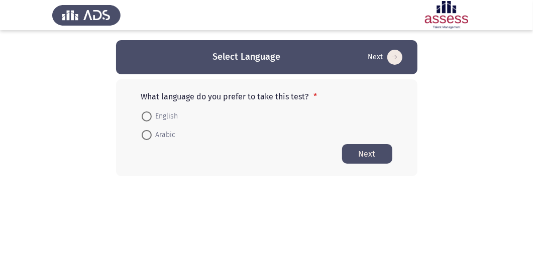
click at [146, 112] on span at bounding box center [147, 117] width 10 height 10
click at [146, 112] on input "English" at bounding box center [147, 117] width 10 height 10
radio input "true"
click at [358, 152] on button "Next" at bounding box center [367, 154] width 50 height 20
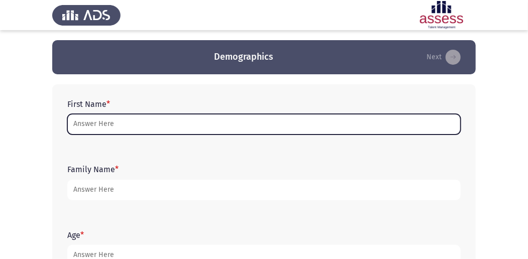
click at [233, 129] on input "First Name *" at bounding box center [264, 124] width 394 height 21
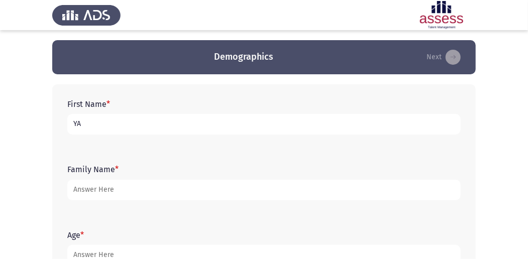
type input "Y"
type input "yassin"
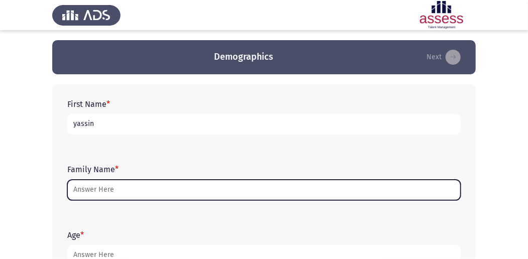
click at [182, 199] on input "Family Name *" at bounding box center [264, 190] width 394 height 21
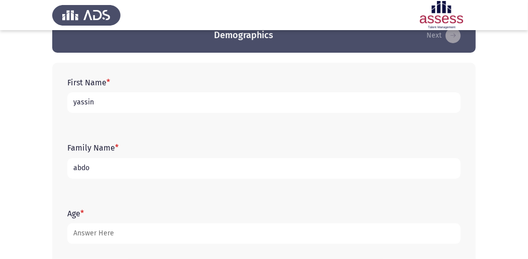
scroll to position [33, 0]
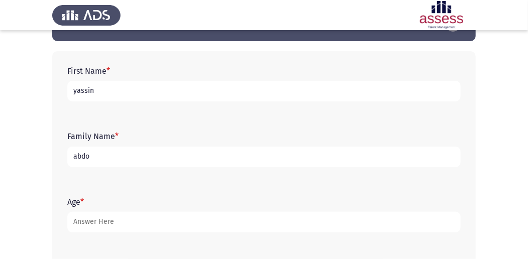
type input "abdo"
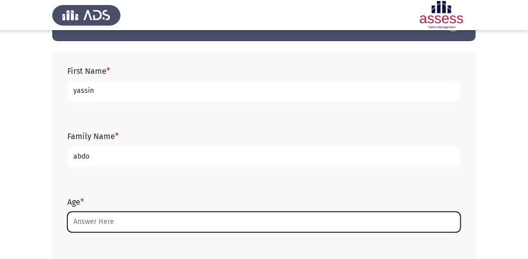
click at [121, 225] on input "Age *" at bounding box center [264, 222] width 394 height 21
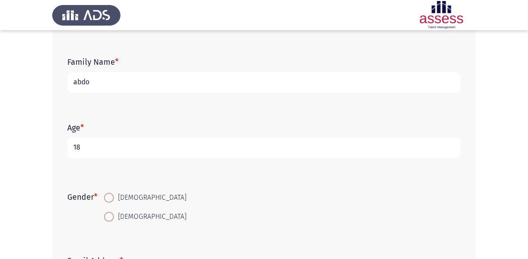
scroll to position [134, 0]
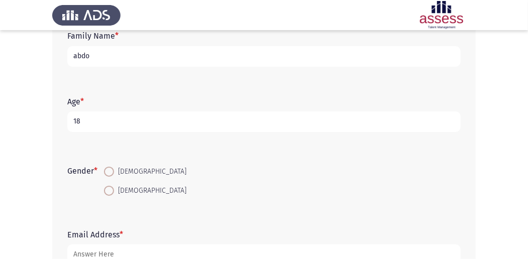
type input "18"
click at [109, 172] on span at bounding box center [109, 172] width 10 height 10
click at [109, 172] on input "[DEMOGRAPHIC_DATA]" at bounding box center [109, 172] width 10 height 10
radio input "true"
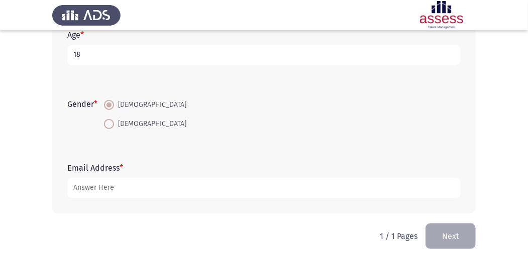
scroll to position [205, 0]
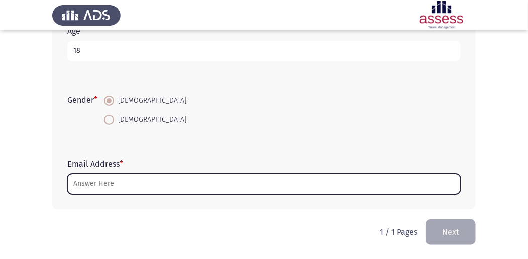
click at [120, 186] on input "Email Address *" at bounding box center [264, 184] width 394 height 21
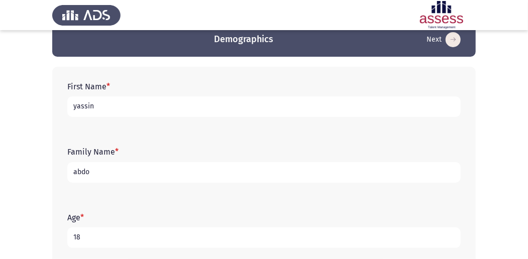
scroll to position [0, 0]
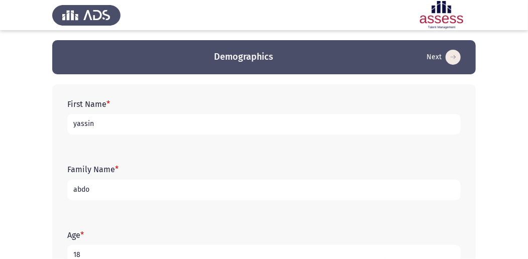
type input "[EMAIL_ADDRESS][DOMAIN_NAME]"
drag, startPoint x: 146, startPoint y: 123, endPoint x: 344, endPoint y: 97, distance: 199.8
click at [147, 123] on input "yassin" at bounding box center [264, 124] width 394 height 21
type input "y"
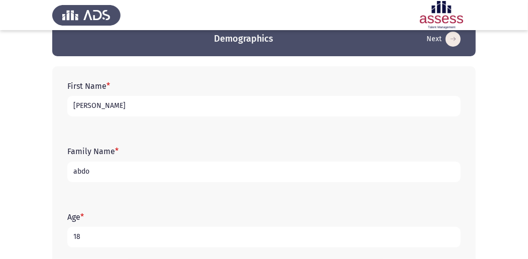
scroll to position [33, 0]
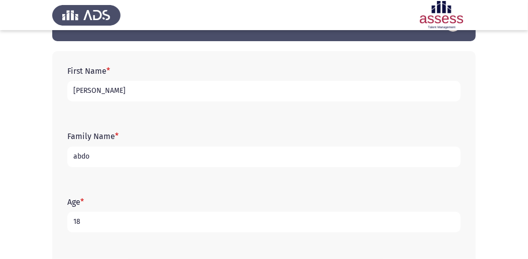
type input "[PERSON_NAME]"
drag, startPoint x: 91, startPoint y: 154, endPoint x: 65, endPoint y: 158, distance: 26.0
click at [71, 155] on input "abdo" at bounding box center [264, 157] width 394 height 21
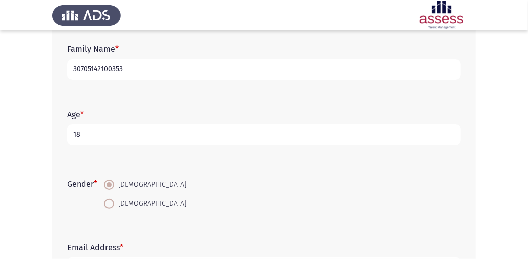
scroll to position [205, 0]
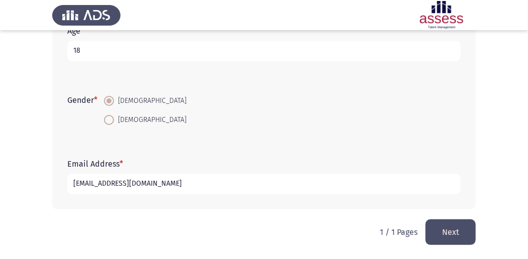
type input "30705142100353"
click at [452, 237] on button "Next" at bounding box center [451, 233] width 50 height 26
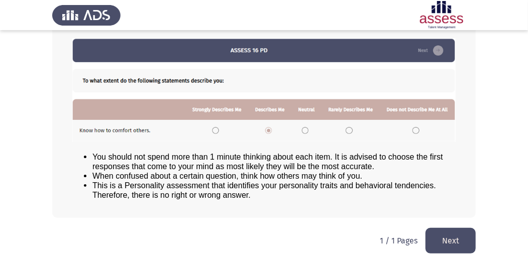
scroll to position [139, 0]
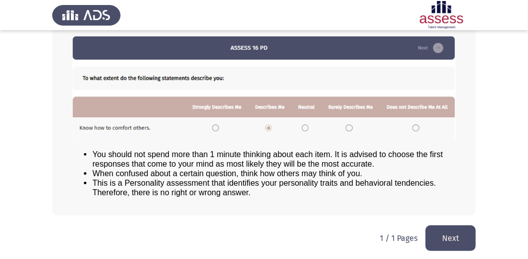
drag, startPoint x: 451, startPoint y: 235, endPoint x: 502, endPoint y: 223, distance: 51.7
click at [454, 235] on button "Next" at bounding box center [451, 239] width 50 height 26
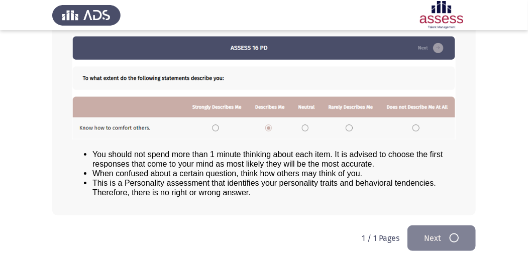
scroll to position [0, 0]
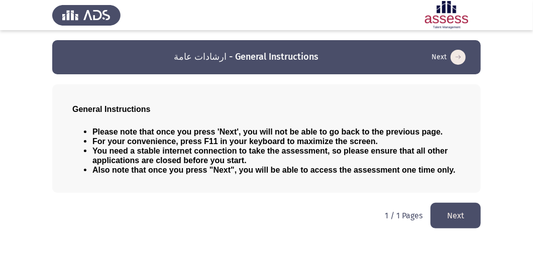
click at [461, 208] on button "Next" at bounding box center [456, 216] width 50 height 26
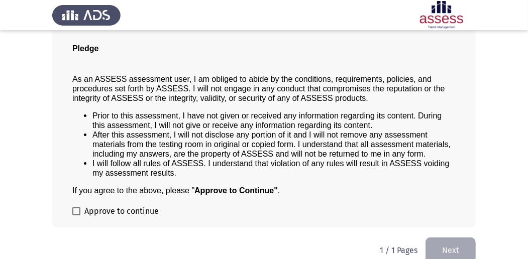
scroll to position [81, 0]
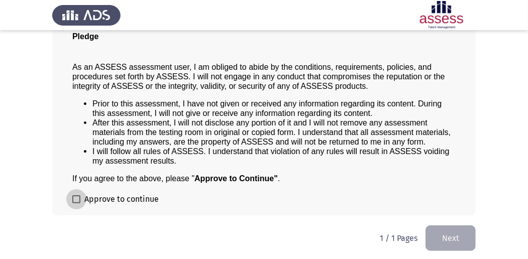
drag, startPoint x: 83, startPoint y: 197, endPoint x: 122, endPoint y: 201, distance: 38.9
click at [83, 198] on label "Approve to continue" at bounding box center [115, 200] width 86 height 12
click at [76, 204] on input "Approve to continue" at bounding box center [76, 204] width 1 height 1
checkbox input "true"
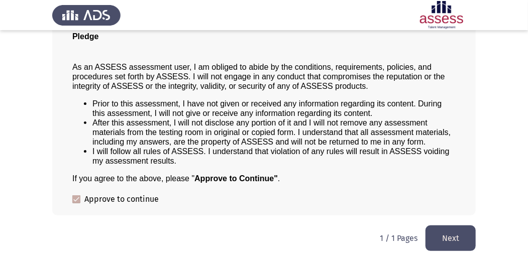
drag, startPoint x: 440, startPoint y: 237, endPoint x: 448, endPoint y: 238, distance: 7.6
click at [439, 238] on button "Next" at bounding box center [451, 239] width 50 height 26
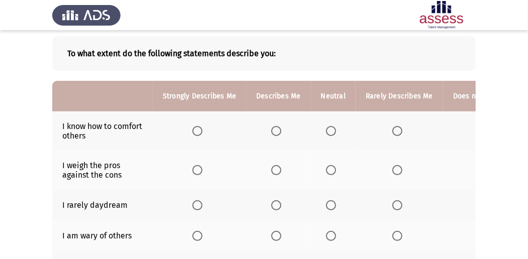
scroll to position [33, 0]
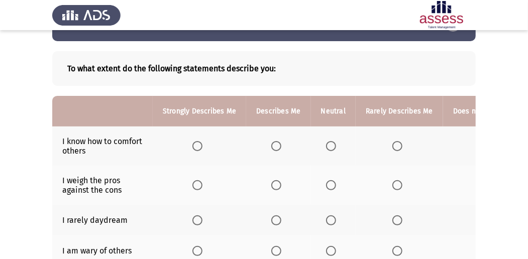
click at [326, 146] on span "Select an option" at bounding box center [331, 146] width 10 height 10
click at [326, 146] on input "Select an option" at bounding box center [331, 146] width 10 height 10
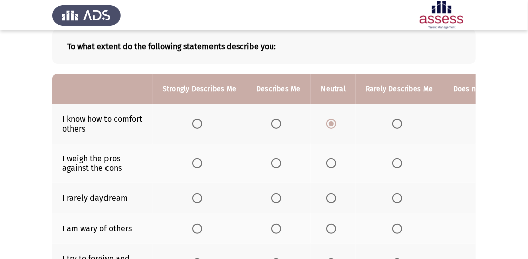
scroll to position [67, 0]
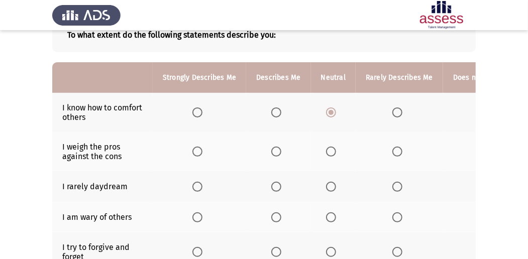
click at [273, 151] on span "Select an option" at bounding box center [276, 152] width 10 height 10
click at [273, 151] on input "Select an option" at bounding box center [276, 152] width 10 height 10
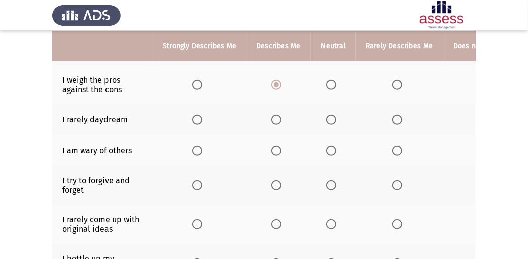
click at [197, 118] on span "Select an option" at bounding box center [198, 120] width 10 height 10
click at [197, 118] on input "Select an option" at bounding box center [198, 120] width 10 height 10
click at [328, 150] on span "Select an option" at bounding box center [331, 151] width 10 height 10
click at [328, 150] on input "Select an option" at bounding box center [331, 151] width 10 height 10
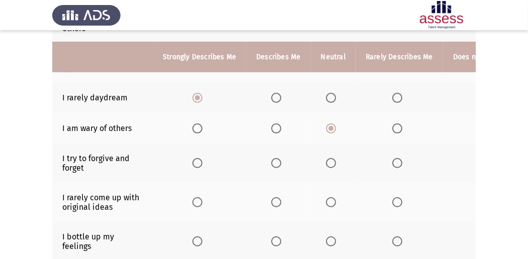
scroll to position [167, 0]
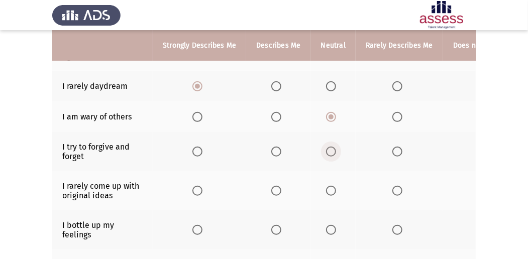
click at [328, 151] on span "Select an option" at bounding box center [331, 152] width 10 height 10
click at [328, 151] on input "Select an option" at bounding box center [331, 152] width 10 height 10
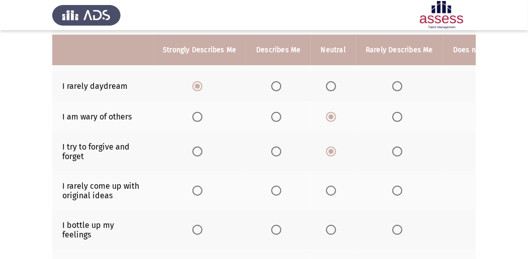
scroll to position [201, 0]
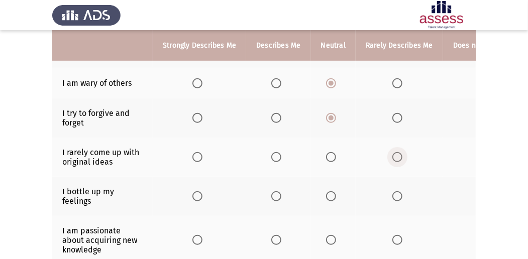
click at [393, 157] on span "Select an option" at bounding box center [398, 157] width 10 height 10
click at [393, 157] on input "Select an option" at bounding box center [398, 157] width 10 height 10
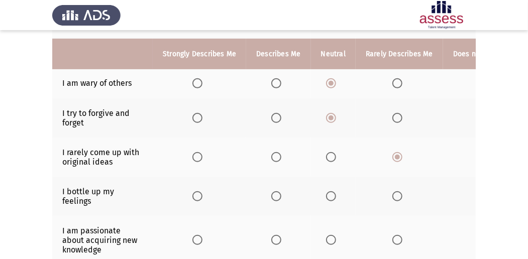
scroll to position [234, 0]
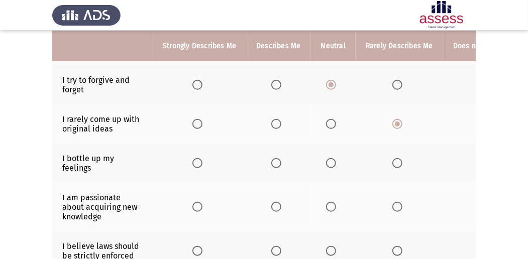
click at [401, 163] on label "Select an option" at bounding box center [400, 163] width 14 height 10
click at [401, 163] on input "Select an option" at bounding box center [398, 163] width 10 height 10
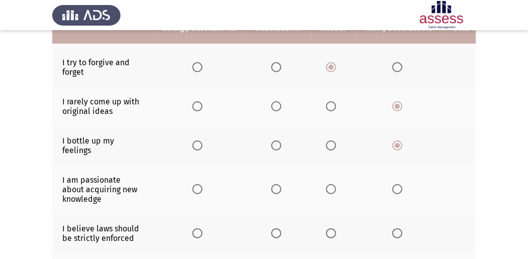
scroll to position [268, 0]
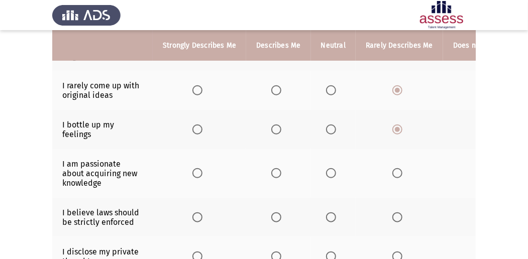
click at [193, 170] on span "Select an option" at bounding box center [198, 173] width 10 height 10
click at [193, 170] on input "Select an option" at bounding box center [198, 173] width 10 height 10
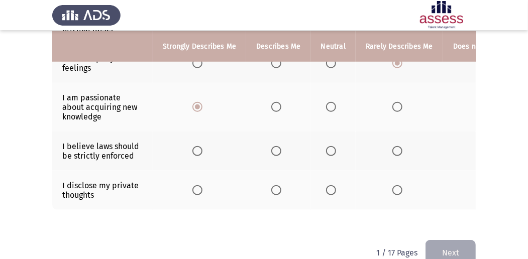
scroll to position [335, 0]
click at [329, 149] on span "Select an option" at bounding box center [331, 151] width 10 height 10
click at [329, 149] on input "Select an option" at bounding box center [331, 151] width 10 height 10
click at [329, 188] on span "Select an option" at bounding box center [331, 190] width 10 height 10
click at [329, 188] on input "Select an option" at bounding box center [331, 190] width 10 height 10
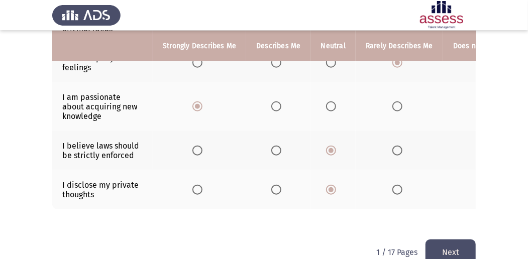
click at [448, 242] on button "Next" at bounding box center [451, 253] width 50 height 26
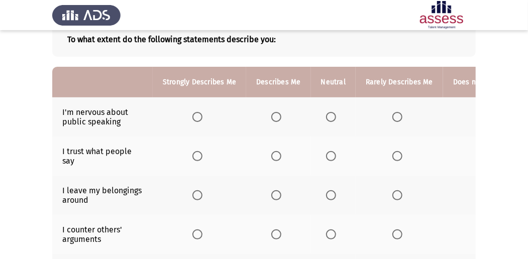
scroll to position [67, 0]
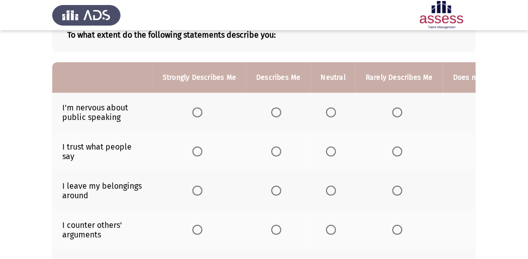
click at [475, 112] on th at bounding box center [499, 112] width 112 height 39
drag, startPoint x: 489, startPoint y: 259, endPoint x: 497, endPoint y: 256, distance: 9.1
click at [498, 258] on app-assessment-container "ASSESS Employability Next To what extent do the following statements describe y…" at bounding box center [264, 235] width 528 height 525
drag, startPoint x: 453, startPoint y: 151, endPoint x: 445, endPoint y: 126, distance: 25.8
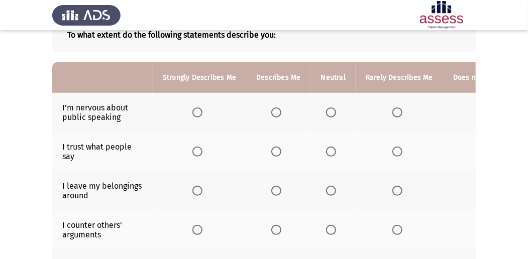
drag, startPoint x: 449, startPoint y: 108, endPoint x: 433, endPoint y: 103, distance: 17.2
click at [433, 105] on tr "I'm nervous about public speaking" at bounding box center [303, 112] width 503 height 39
click at [456, 77] on th "Does not Describe Me At All" at bounding box center [499, 77] width 112 height 31
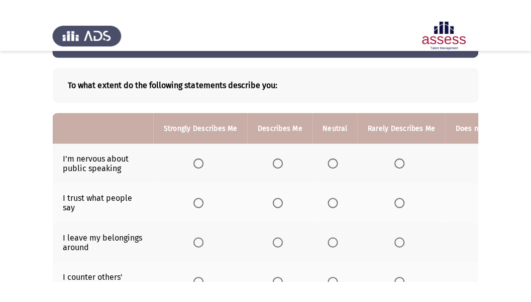
scroll to position [0, 0]
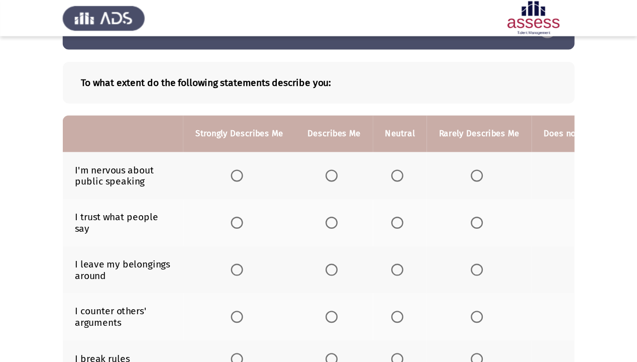
scroll to position [33, 0]
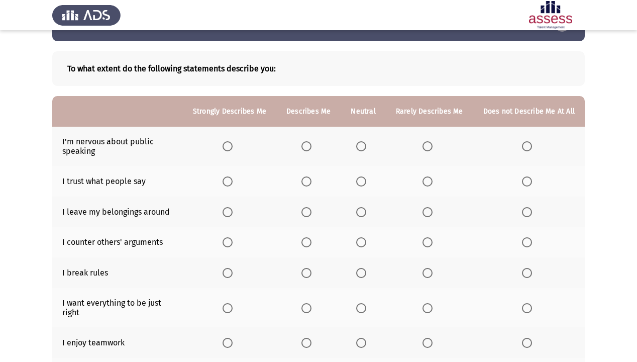
click at [527, 148] on span "Select an option" at bounding box center [527, 146] width 10 height 10
click at [527, 148] on input "Select an option" at bounding box center [527, 146] width 10 height 10
click at [366, 181] on span "Select an option" at bounding box center [361, 181] width 10 height 10
click at [366, 181] on input "Select an option" at bounding box center [361, 181] width 10 height 10
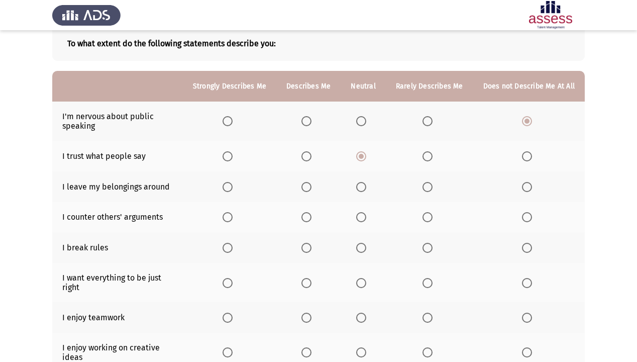
scroll to position [114, 0]
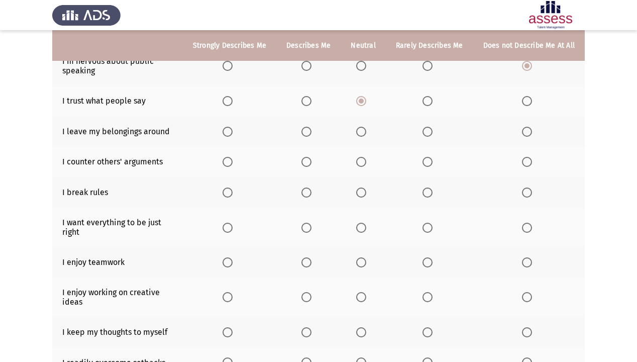
click at [532, 131] on span "Select an option" at bounding box center [527, 132] width 10 height 10
click at [532, 131] on input "Select an option" at bounding box center [527, 132] width 10 height 10
click at [364, 163] on span "Select an option" at bounding box center [361, 162] width 10 height 10
click at [364, 163] on input "Select an option" at bounding box center [361, 162] width 10 height 10
click at [426, 193] on span "Select an option" at bounding box center [428, 193] width 10 height 10
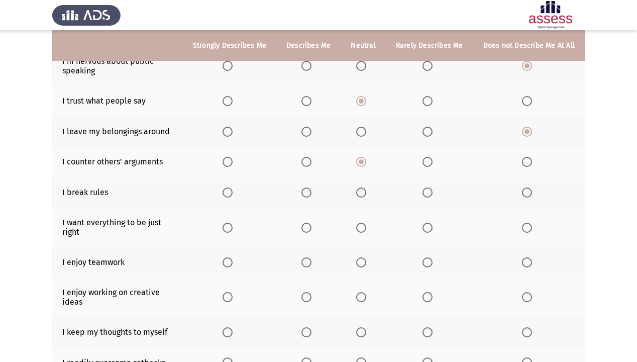
click at [426, 193] on input "Select an option" at bounding box center [428, 193] width 10 height 10
click at [364, 229] on span "Select an option" at bounding box center [361, 228] width 10 height 10
click at [364, 229] on input "Select an option" at bounding box center [361, 228] width 10 height 10
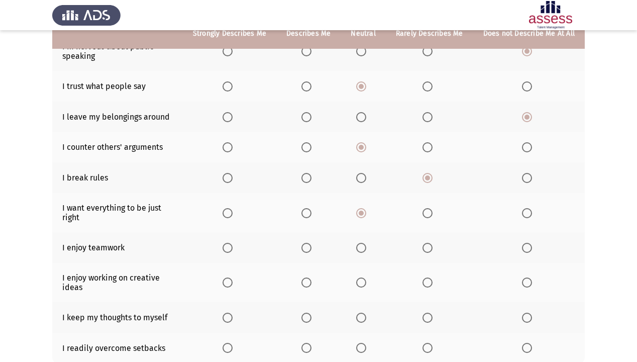
scroll to position [154, 0]
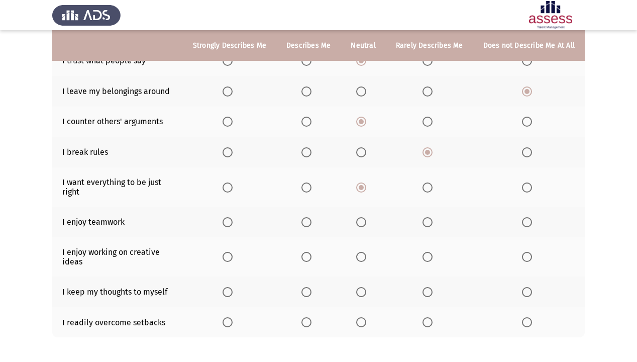
click at [310, 191] on span "Select an option" at bounding box center [307, 187] width 10 height 10
click at [310, 191] on input "Select an option" at bounding box center [307, 187] width 10 height 10
click at [307, 226] on span "Select an option" at bounding box center [307, 222] width 10 height 10
click at [307, 226] on input "Select an option" at bounding box center [307, 222] width 10 height 10
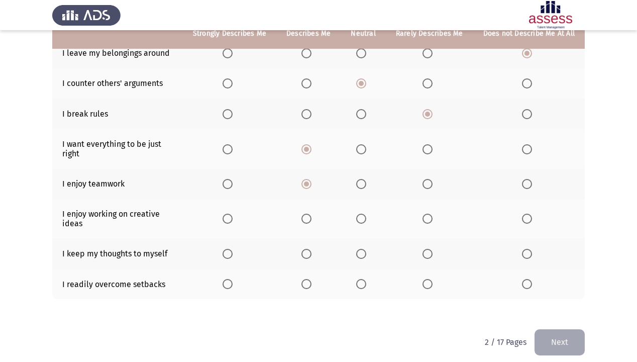
scroll to position [194, 0]
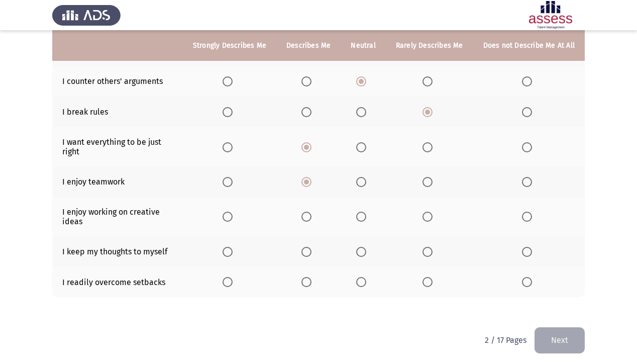
click at [311, 219] on span "Select an option" at bounding box center [307, 217] width 10 height 10
click at [311, 219] on input "Select an option" at bounding box center [307, 217] width 10 height 10
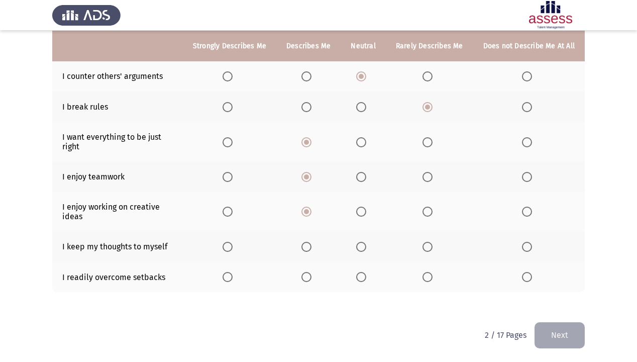
scroll to position [201, 0]
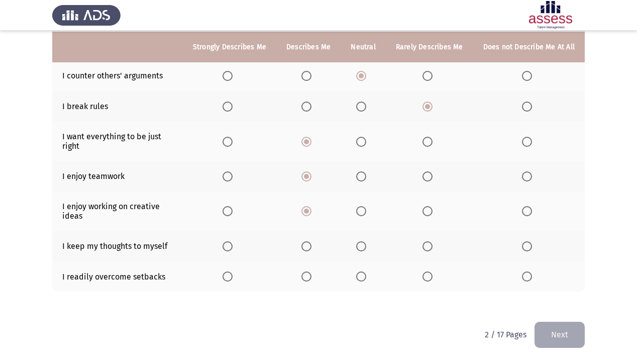
click at [231, 246] on span "Select an option" at bounding box center [228, 246] width 10 height 10
click at [231, 246] on input "Select an option" at bounding box center [228, 246] width 10 height 10
click at [366, 259] on span "Select an option" at bounding box center [361, 276] width 10 height 10
click at [366, 259] on input "Select an option" at bounding box center [361, 276] width 10 height 10
click at [533, 259] on button "Next" at bounding box center [560, 335] width 50 height 26
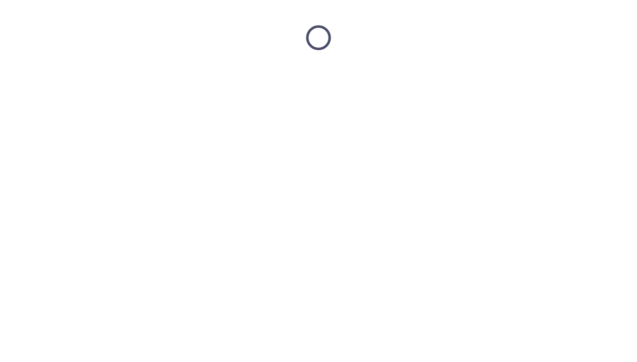
scroll to position [0, 0]
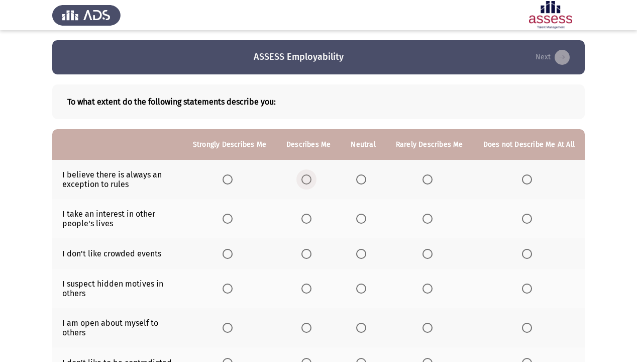
click at [306, 180] on span "Select an option" at bounding box center [307, 179] width 10 height 10
click at [306, 180] on input "Select an option" at bounding box center [307, 179] width 10 height 10
click at [433, 222] on span "Select an option" at bounding box center [428, 219] width 10 height 10
click at [433, 222] on input "Select an option" at bounding box center [428, 219] width 10 height 10
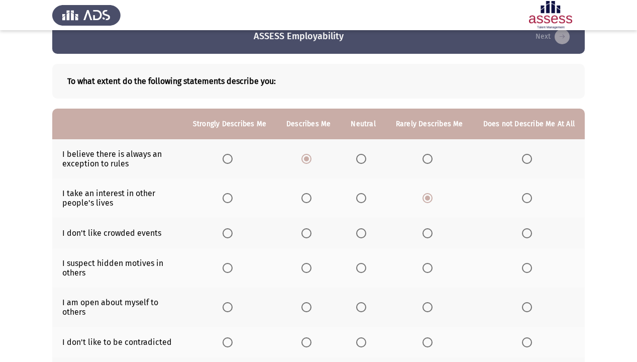
scroll to position [40, 0]
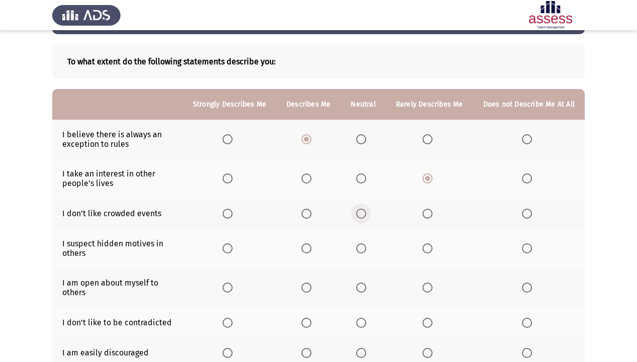
click at [366, 214] on span "Select an option" at bounding box center [361, 214] width 10 height 10
click at [366, 214] on input "Select an option" at bounding box center [361, 214] width 10 height 10
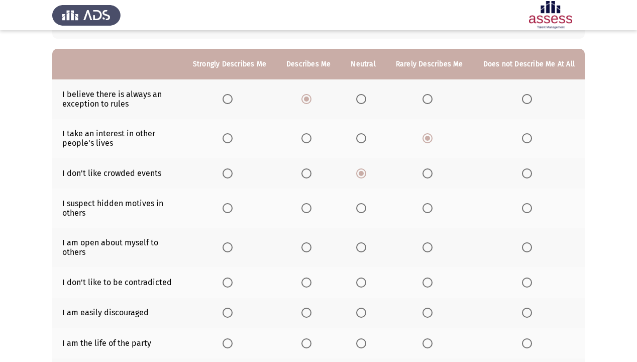
click at [362, 211] on span "Select an option" at bounding box center [361, 208] width 10 height 10
click at [362, 211] on input "Select an option" at bounding box center [361, 208] width 10 height 10
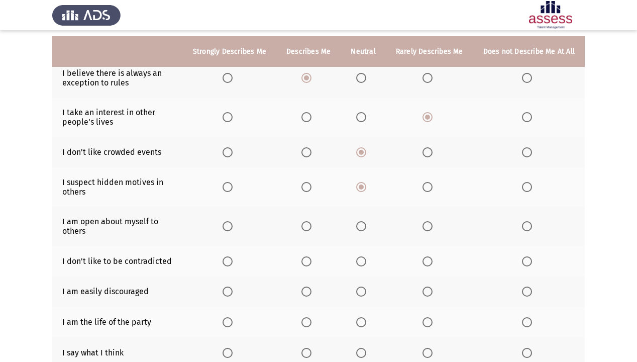
scroll to position [121, 0]
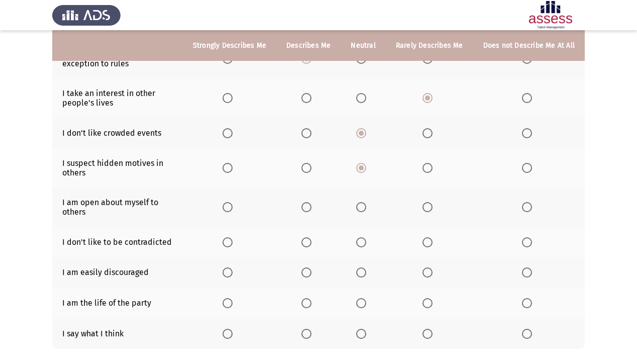
click at [430, 212] on span "Select an option" at bounding box center [428, 207] width 10 height 10
click at [430, 212] on input "Select an option" at bounding box center [428, 207] width 10 height 10
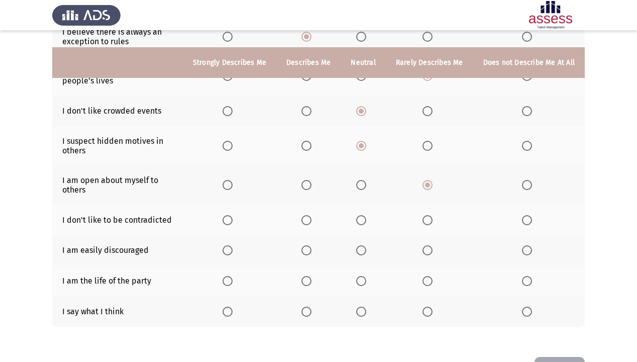
scroll to position [161, 0]
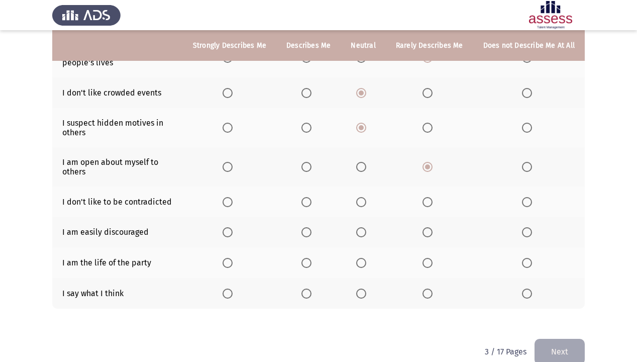
click at [307, 204] on span "Select an option" at bounding box center [307, 202] width 10 height 10
click at [307, 204] on input "Select an option" at bounding box center [307, 202] width 10 height 10
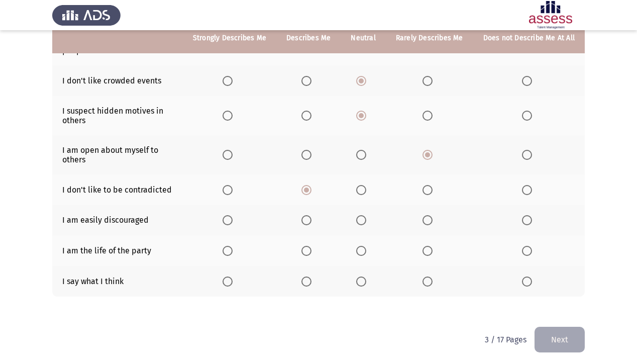
scroll to position [179, 0]
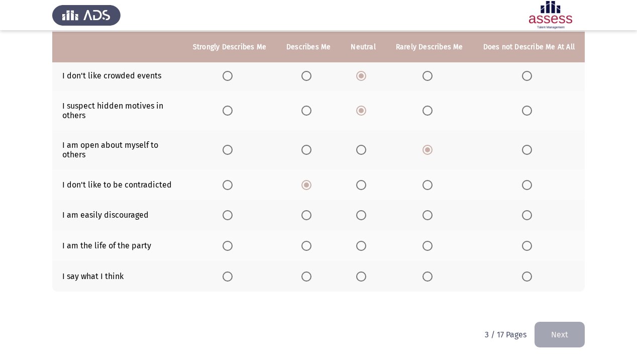
click at [529, 217] on span "Select an option" at bounding box center [527, 215] width 10 height 10
click at [529, 217] on input "Select an option" at bounding box center [527, 215] width 10 height 10
click at [361, 246] on span "Select an option" at bounding box center [361, 246] width 10 height 10
click at [361, 246] on input "Select an option" at bounding box center [361, 246] width 10 height 10
click at [431, 259] on span "Select an option" at bounding box center [428, 276] width 10 height 10
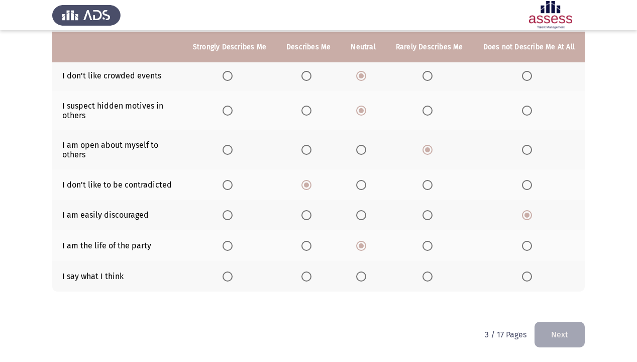
click at [431, 259] on input "Select an option" at bounding box center [428, 276] width 10 height 10
click at [533, 259] on button "Next" at bounding box center [560, 335] width 50 height 26
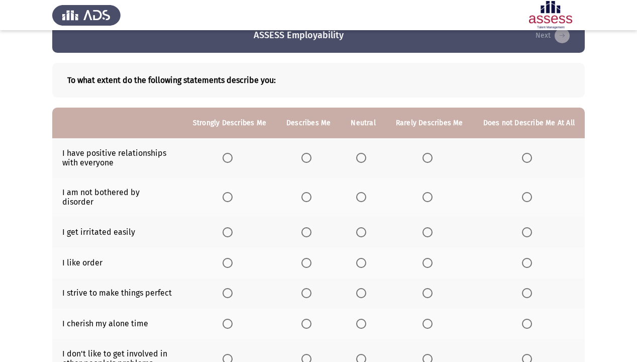
scroll to position [40, 0]
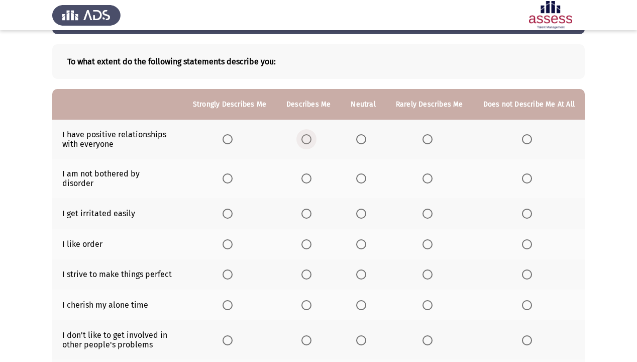
click at [311, 139] on span "Select an option" at bounding box center [307, 139] width 10 height 10
click at [311, 139] on input "Select an option" at bounding box center [307, 139] width 10 height 10
click at [432, 173] on span "Select an option" at bounding box center [428, 178] width 10 height 10
click at [432, 173] on input "Select an option" at bounding box center [428, 178] width 10 height 10
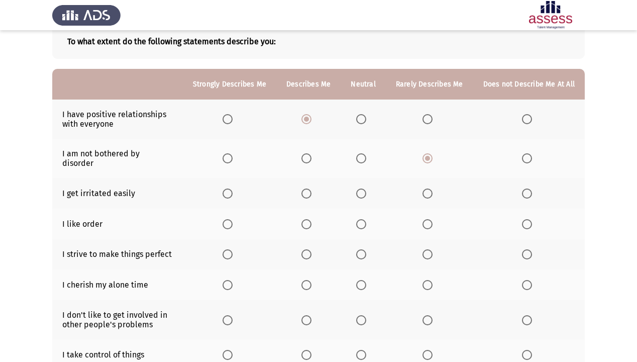
scroll to position [80, 0]
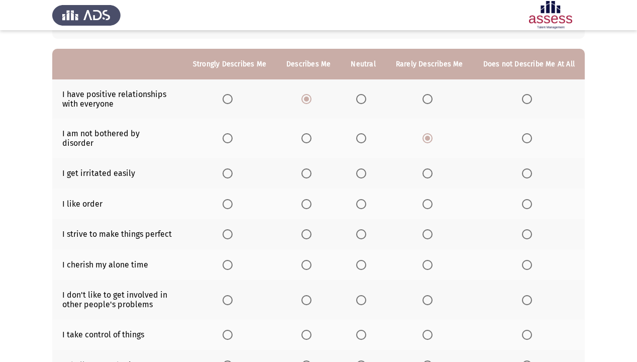
click at [428, 169] on span "Select an option" at bounding box center [428, 173] width 10 height 10
click at [428, 169] on input "Select an option" at bounding box center [428, 173] width 10 height 10
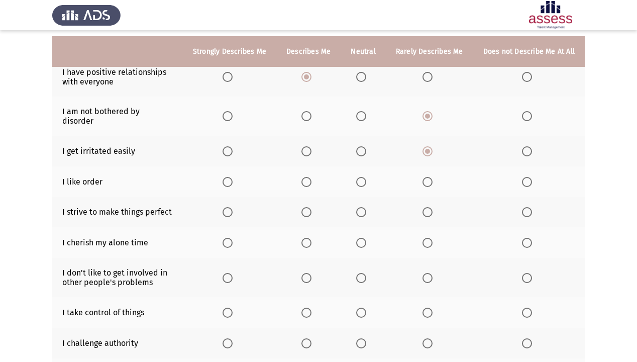
scroll to position [121, 0]
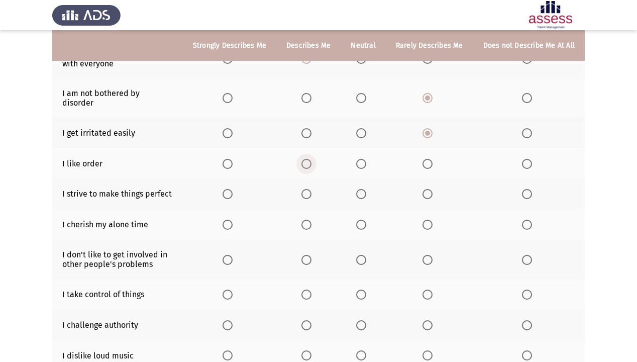
click at [309, 159] on span "Select an option" at bounding box center [307, 164] width 10 height 10
click at [309, 159] on input "Select an option" at bounding box center [307, 164] width 10 height 10
click at [365, 189] on span "Select an option" at bounding box center [361, 194] width 10 height 10
click at [365, 189] on input "Select an option" at bounding box center [361, 194] width 10 height 10
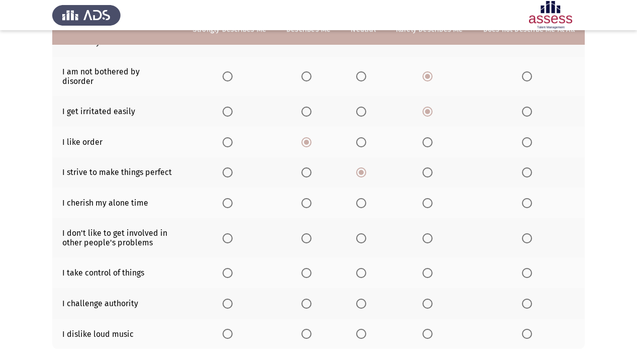
scroll to position [161, 0]
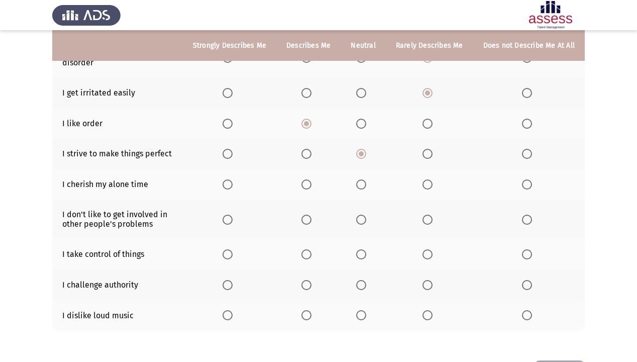
click at [365, 179] on span "Select an option" at bounding box center [361, 184] width 10 height 10
click at [365, 179] on input "Select an option" at bounding box center [361, 184] width 10 height 10
click at [312, 179] on span "Select an option" at bounding box center [307, 184] width 10 height 10
click at [312, 179] on input "Select an option" at bounding box center [307, 184] width 10 height 10
click at [309, 215] on span "Select an option" at bounding box center [307, 220] width 10 height 10
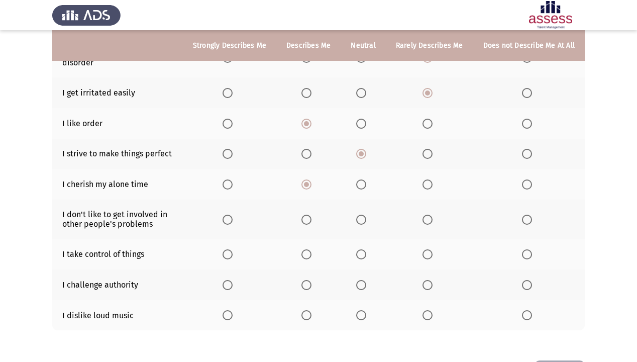
click at [309, 215] on input "Select an option" at bounding box center [307, 220] width 10 height 10
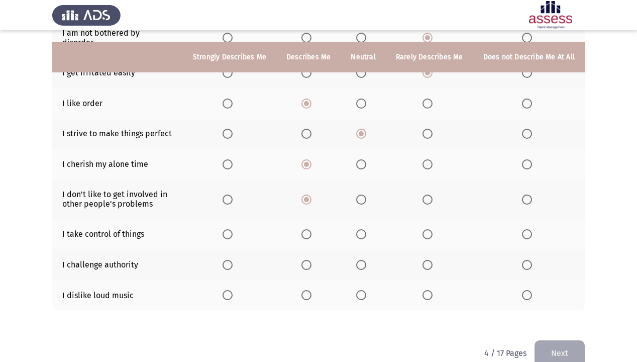
scroll to position [193, 0]
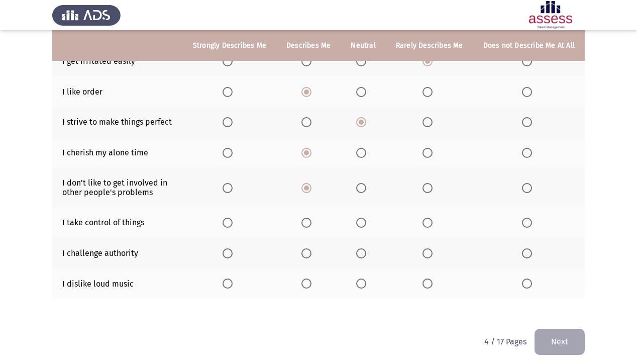
click at [359, 248] on span "Select an option" at bounding box center [361, 253] width 10 height 10
click at [359, 248] on input "Select an option" at bounding box center [361, 253] width 10 height 10
click at [439, 246] on th at bounding box center [429, 253] width 87 height 31
click at [427, 248] on span "Select an option" at bounding box center [428, 253] width 10 height 10
click at [427, 248] on input "Select an option" at bounding box center [428, 253] width 10 height 10
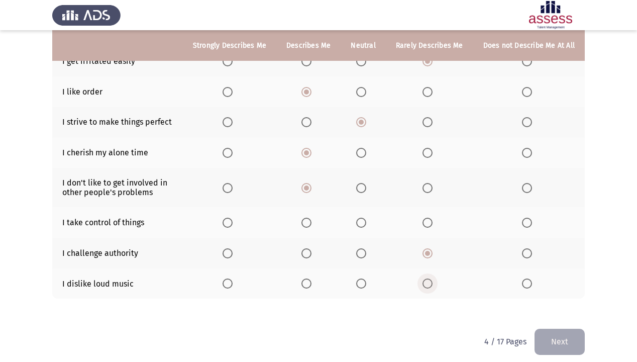
click at [428, 259] on span "Select an option" at bounding box center [428, 283] width 10 height 10
click at [428, 259] on input "Select an option" at bounding box center [428, 283] width 10 height 10
click at [312, 218] on span "Select an option" at bounding box center [307, 223] width 10 height 10
click at [312, 218] on input "Select an option" at bounding box center [307, 223] width 10 height 10
click at [525, 259] on mat-radio-button "Select an option" at bounding box center [529, 283] width 14 height 11
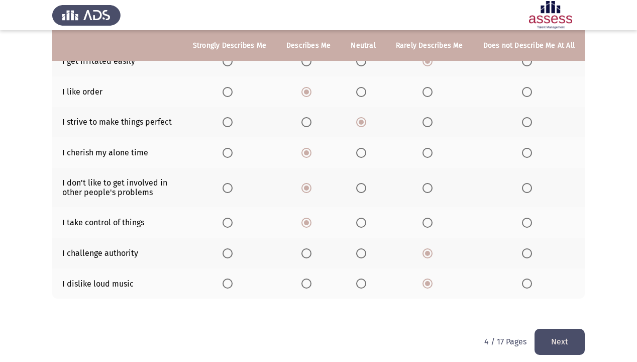
click at [527, 259] on span "Select an option" at bounding box center [527, 283] width 10 height 10
click at [527, 259] on input "Select an option" at bounding box center [527, 283] width 10 height 10
click at [533, 259] on button "Next" at bounding box center [560, 342] width 50 height 26
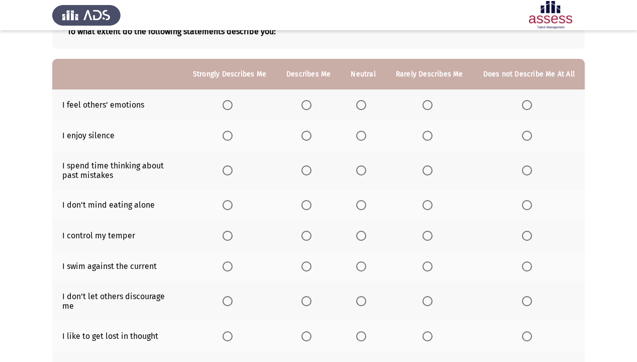
scroll to position [80, 0]
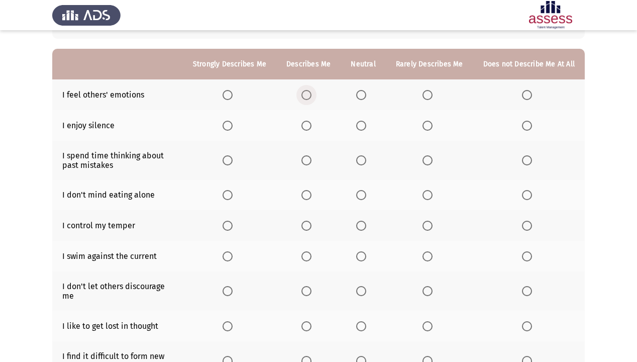
click at [312, 95] on span "Select an option" at bounding box center [307, 95] width 10 height 10
click at [312, 95] on input "Select an option" at bounding box center [307, 95] width 10 height 10
click at [428, 126] on span "Select an option" at bounding box center [428, 126] width 10 height 10
click at [428, 126] on input "Select an option" at bounding box center [428, 126] width 10 height 10
click at [533, 165] on label "Select an option" at bounding box center [529, 160] width 14 height 10
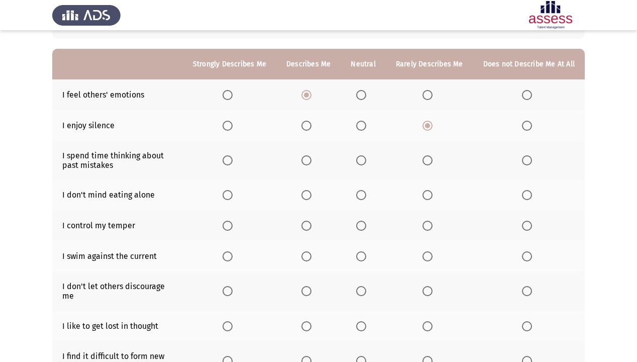
click at [532, 165] on input "Select an option" at bounding box center [527, 160] width 10 height 10
click at [311, 198] on span "Select an option" at bounding box center [307, 195] width 10 height 10
click at [311, 198] on input "Select an option" at bounding box center [307, 195] width 10 height 10
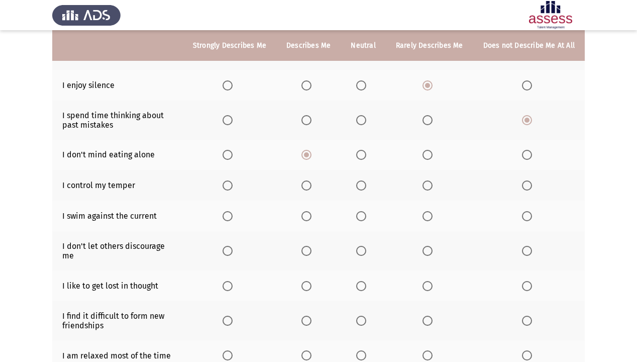
click at [307, 188] on span "Select an option" at bounding box center [307, 185] width 10 height 10
click at [307, 188] on input "Select an option" at bounding box center [307, 185] width 10 height 10
click at [433, 219] on span "Select an option" at bounding box center [428, 216] width 10 height 10
click at [433, 219] on input "Select an option" at bounding box center [428, 216] width 10 height 10
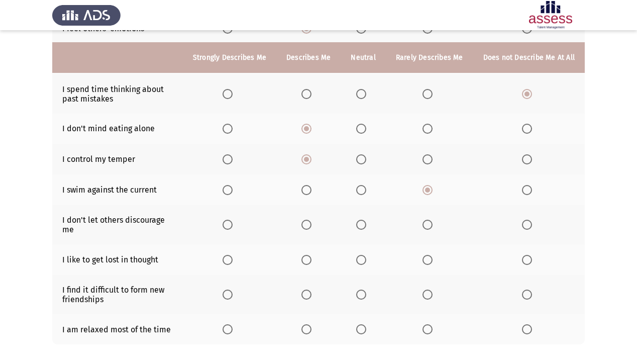
scroll to position [161, 0]
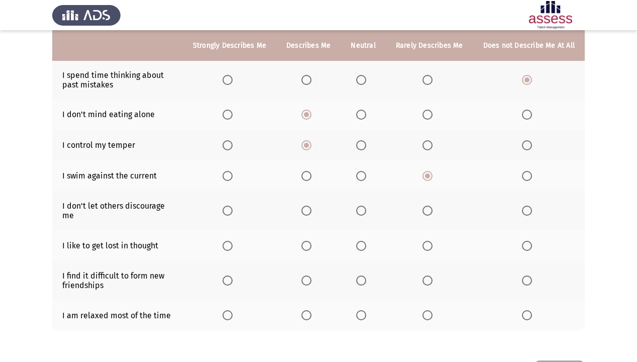
click at [232, 207] on span "Select an option" at bounding box center [228, 211] width 10 height 10
click at [232, 207] on input "Select an option" at bounding box center [228, 211] width 10 height 10
click at [528, 241] on span "Select an option" at bounding box center [527, 246] width 10 height 10
click at [528, 241] on input "Select an option" at bounding box center [527, 246] width 10 height 10
click at [530, 259] on span "Select an option" at bounding box center [527, 280] width 10 height 10
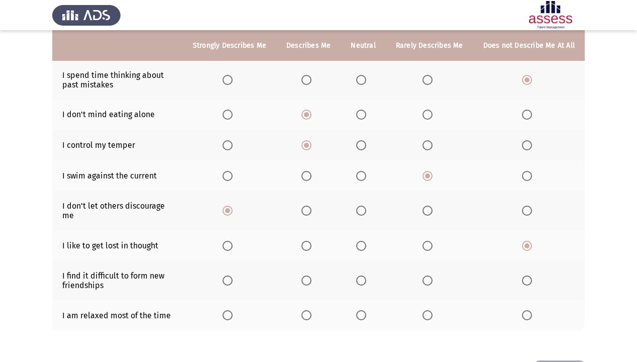
click at [530, 259] on input "Select an option" at bounding box center [527, 280] width 10 height 10
click at [311, 259] on span "Select an option" at bounding box center [307, 315] width 10 height 10
click at [311, 259] on input "Select an option" at bounding box center [307, 315] width 10 height 10
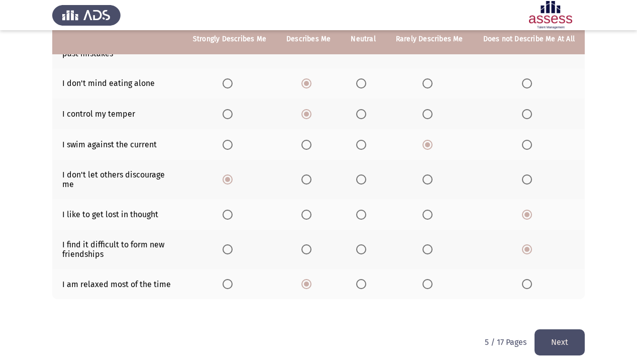
scroll to position [193, 0]
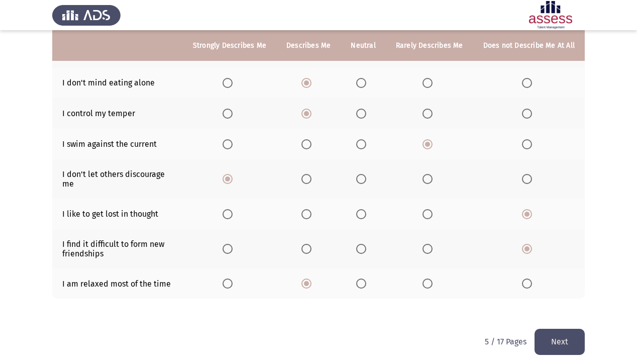
click at [533, 259] on button "Next" at bounding box center [560, 342] width 50 height 26
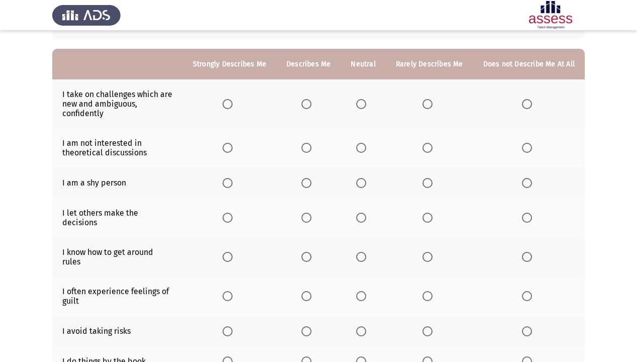
scroll to position [40, 0]
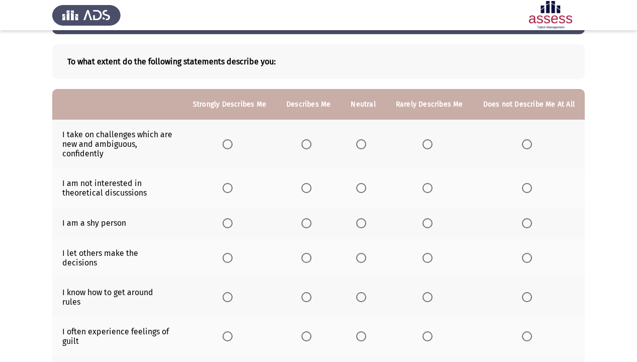
click at [232, 148] on span "Select an option" at bounding box center [228, 144] width 10 height 10
click at [232, 148] on input "Select an option" at bounding box center [228, 144] width 10 height 10
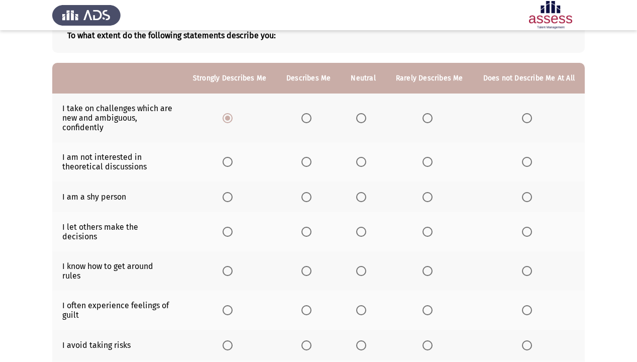
scroll to position [80, 0]
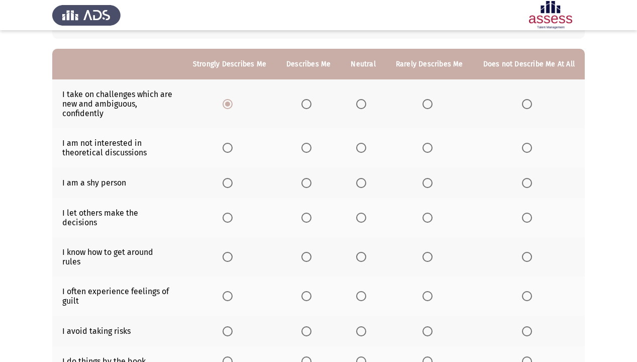
click at [362, 148] on span "Select an option" at bounding box center [361, 148] width 10 height 10
click at [362, 148] on input "Select an option" at bounding box center [361, 148] width 10 height 10
click at [527, 185] on span "Select an option" at bounding box center [527, 183] width 10 height 10
click at [527, 185] on input "Select an option" at bounding box center [527, 183] width 10 height 10
click at [428, 216] on span "Select an option" at bounding box center [428, 218] width 10 height 10
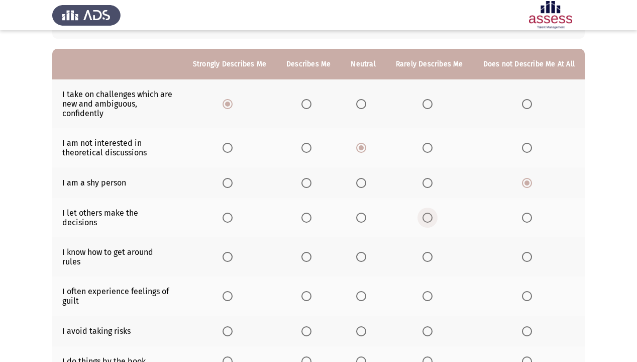
click at [428, 216] on input "Select an option" at bounding box center [428, 218] width 10 height 10
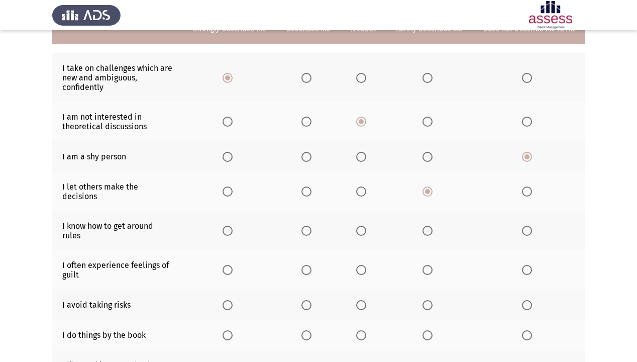
scroll to position [121, 0]
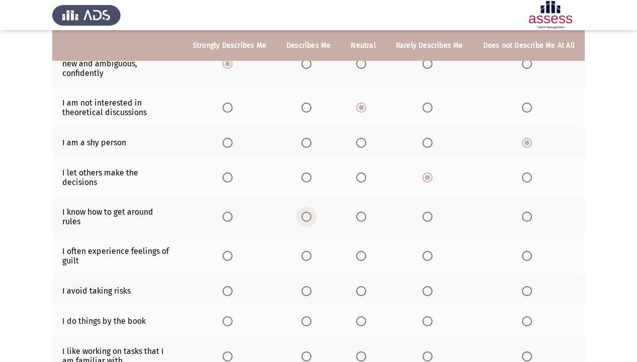
click at [309, 212] on span "Select an option" at bounding box center [307, 217] width 10 height 10
click at [309, 212] on input "Select an option" at bounding box center [307, 217] width 10 height 10
click at [228, 212] on span "Select an option" at bounding box center [228, 217] width 10 height 10
click at [228, 212] on input "Select an option" at bounding box center [228, 217] width 10 height 10
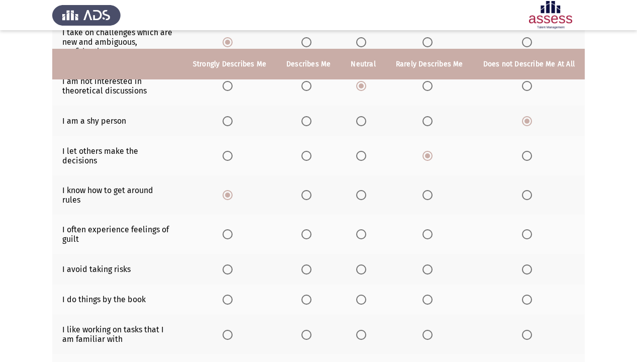
scroll to position [161, 0]
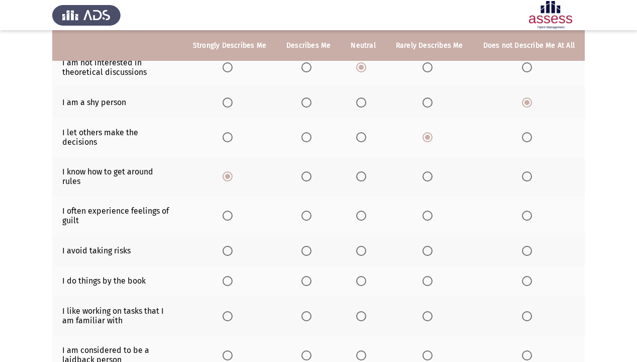
click at [426, 211] on span "Select an option" at bounding box center [428, 216] width 10 height 10
click at [426, 211] on input "Select an option" at bounding box center [428, 216] width 10 height 10
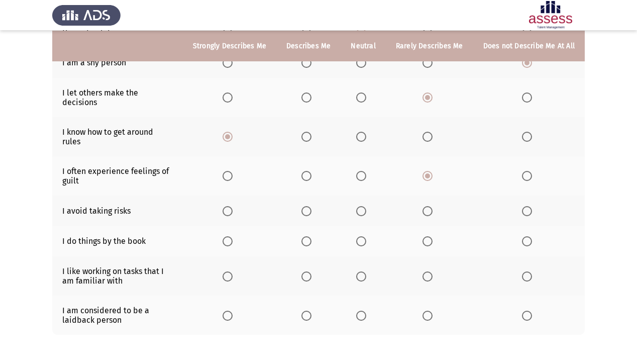
scroll to position [201, 0]
click at [530, 206] on span "Select an option" at bounding box center [527, 211] width 10 height 10
click at [530, 206] on input "Select an option" at bounding box center [527, 211] width 10 height 10
click at [530, 236] on span "Select an option" at bounding box center [527, 241] width 10 height 10
click at [530, 236] on input "Select an option" at bounding box center [527, 241] width 10 height 10
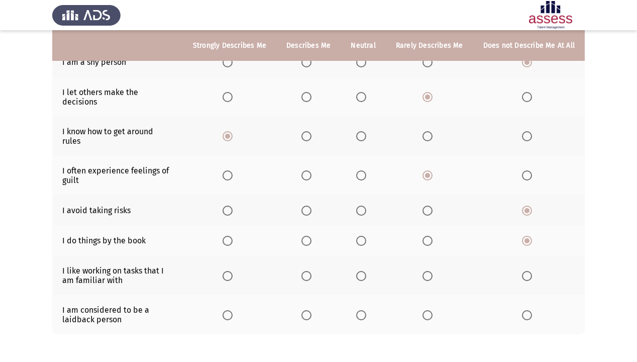
click at [427, 259] on span "Select an option" at bounding box center [428, 276] width 10 height 10
click at [427, 259] on input "Select an option" at bounding box center [428, 276] width 10 height 10
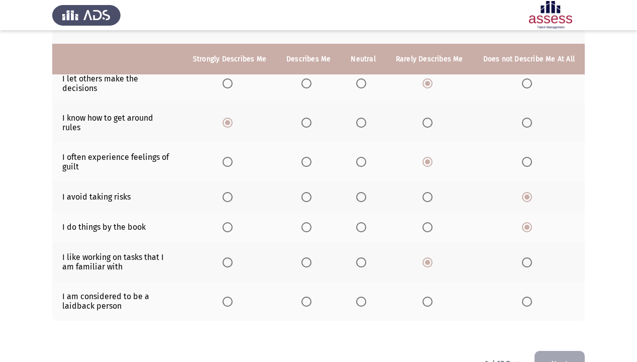
scroll to position [228, 0]
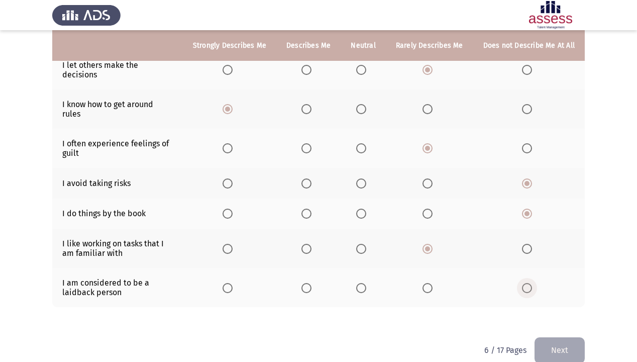
click at [533, 259] on label "Select an option" at bounding box center [529, 288] width 14 height 10
click at [532, 259] on input "Select an option" at bounding box center [527, 288] width 10 height 10
click at [360, 244] on span "Select an option" at bounding box center [361, 249] width 10 height 10
click at [360, 244] on input "Select an option" at bounding box center [361, 249] width 10 height 10
click at [430, 244] on span "Select an option" at bounding box center [428, 249] width 10 height 10
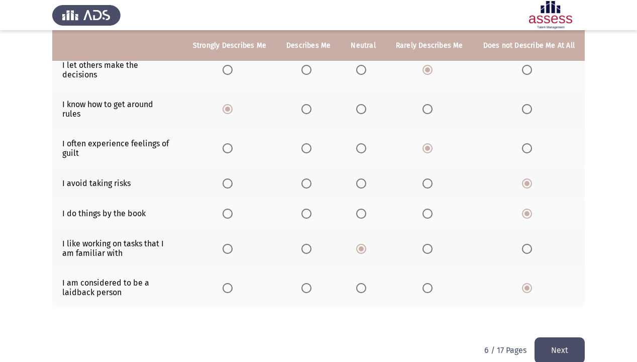
click at [430, 244] on input "Select an option" at bounding box center [428, 249] width 10 height 10
drag, startPoint x: 569, startPoint y: 336, endPoint x: 588, endPoint y: 348, distance: 22.6
click at [533, 259] on button "Next" at bounding box center [560, 350] width 50 height 26
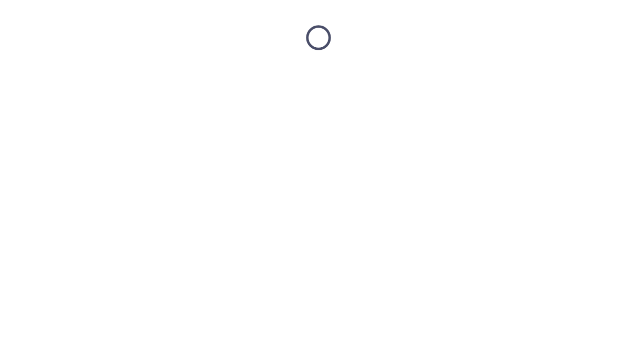
scroll to position [0, 0]
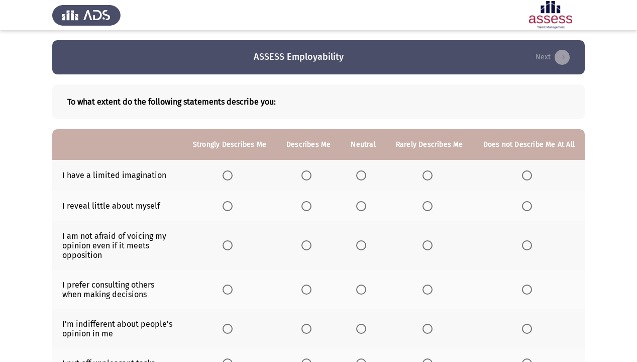
click at [526, 177] on span "Select an option" at bounding box center [527, 175] width 10 height 10
click at [526, 177] on input "Select an option" at bounding box center [527, 175] width 10 height 10
click at [312, 207] on span "Select an option" at bounding box center [307, 206] width 10 height 10
click at [312, 207] on input "Select an option" at bounding box center [307, 206] width 10 height 10
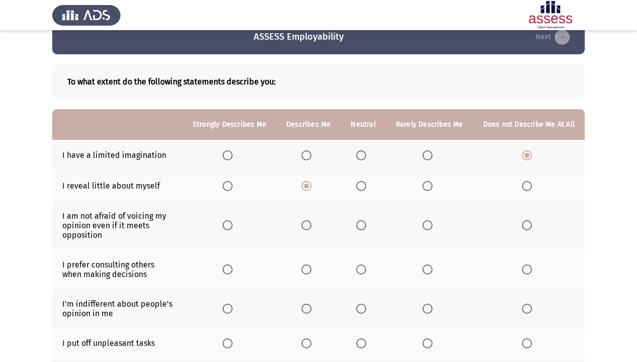
scroll to position [40, 0]
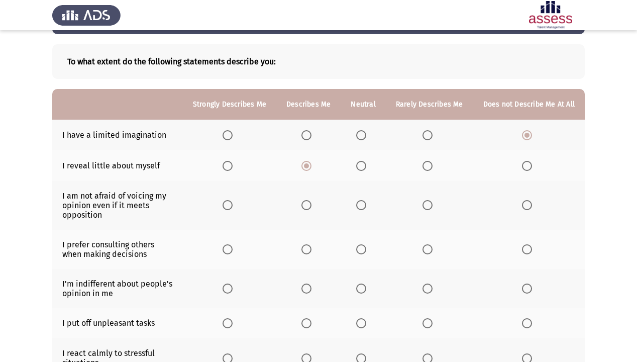
click at [309, 207] on span "Select an option" at bounding box center [307, 205] width 10 height 10
click at [309, 207] on input "Select an option" at bounding box center [307, 205] width 10 height 10
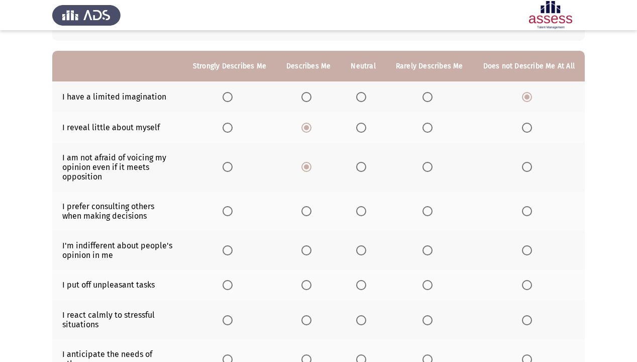
scroll to position [121, 0]
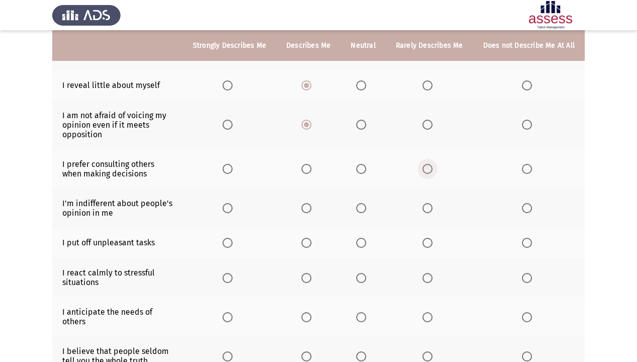
click at [432, 171] on span "Select an option" at bounding box center [428, 169] width 10 height 10
click at [432, 171] on input "Select an option" at bounding box center [428, 169] width 10 height 10
click at [428, 211] on span "Select an option" at bounding box center [428, 208] width 10 height 10
click at [428, 211] on input "Select an option" at bounding box center [428, 208] width 10 height 10
click at [430, 244] on span "Select an option" at bounding box center [428, 243] width 10 height 10
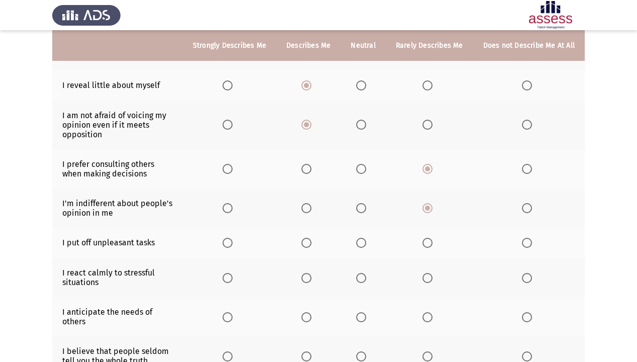
click at [430, 244] on input "Select an option" at bounding box center [428, 243] width 10 height 10
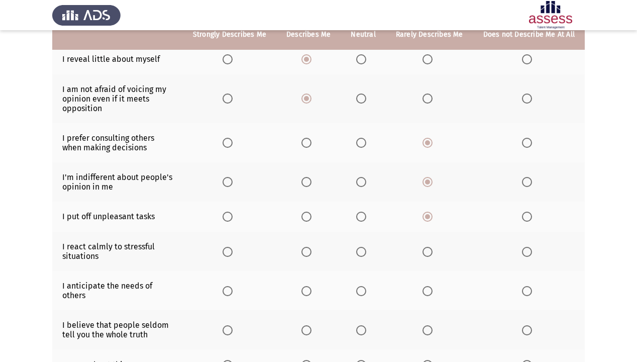
scroll to position [161, 0]
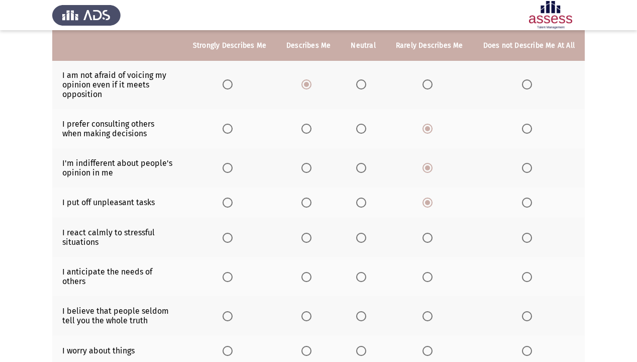
click at [312, 238] on span "Select an option" at bounding box center [307, 238] width 10 height 10
click at [312, 238] on input "Select an option" at bounding box center [307, 238] width 10 height 10
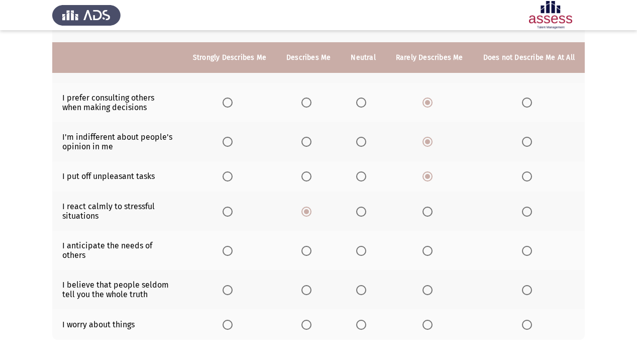
scroll to position [201, 0]
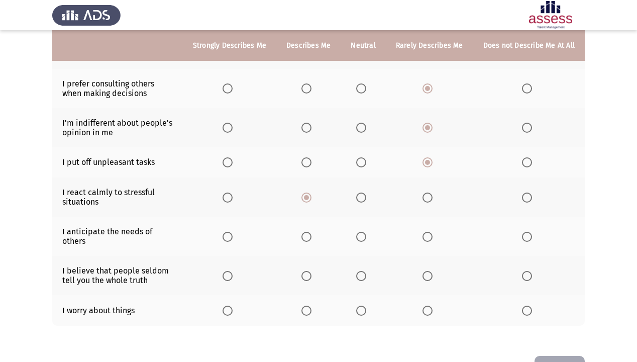
click at [362, 235] on span "Select an option" at bounding box center [361, 237] width 10 height 10
click at [362, 235] on input "Select an option" at bounding box center [361, 237] width 10 height 10
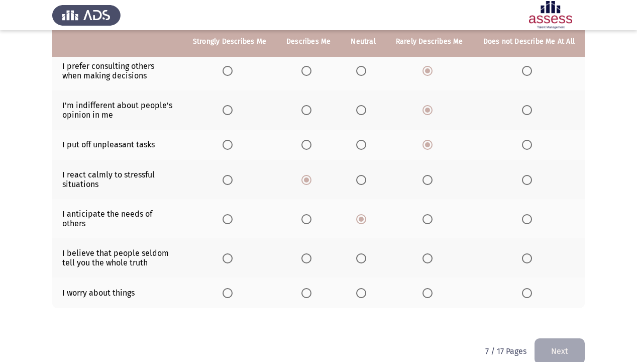
scroll to position [228, 0]
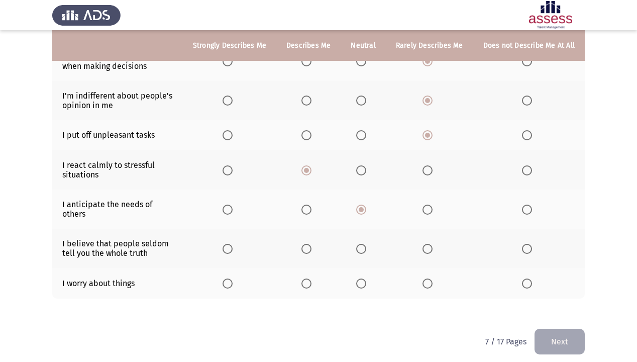
click at [370, 244] on label "Select an option" at bounding box center [363, 249] width 14 height 10
click at [366, 244] on input "Select an option" at bounding box center [361, 249] width 10 height 10
click at [529, 259] on span "Select an option" at bounding box center [527, 283] width 10 height 10
click at [529, 259] on input "Select an option" at bounding box center [527, 283] width 10 height 10
click at [533, 259] on button "Next" at bounding box center [560, 342] width 50 height 26
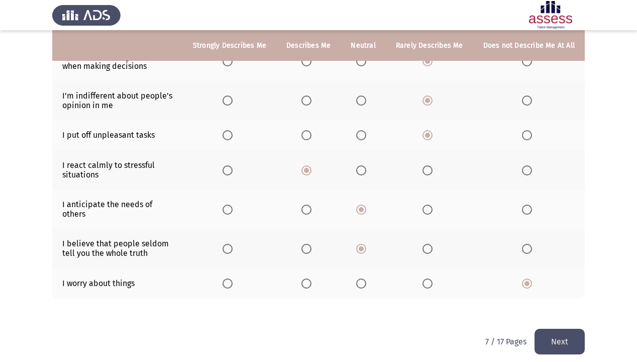
scroll to position [0, 0]
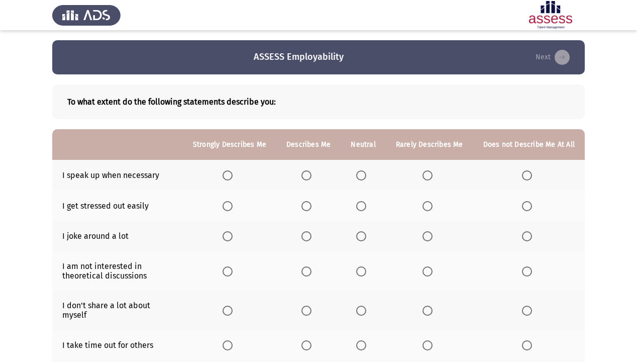
click at [312, 175] on span "Select an option" at bounding box center [307, 175] width 10 height 10
click at [312, 175] on input "Select an option" at bounding box center [307, 175] width 10 height 10
click at [523, 210] on span "Select an option" at bounding box center [527, 206] width 10 height 10
click at [523, 210] on input "Select an option" at bounding box center [527, 206] width 10 height 10
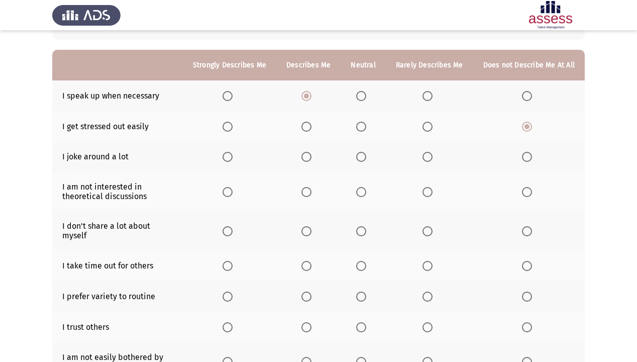
scroll to position [80, 0]
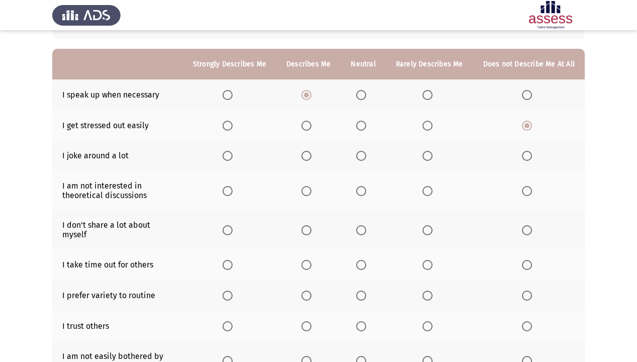
click at [364, 159] on span "Select an option" at bounding box center [361, 156] width 10 height 10
click at [364, 159] on input "Select an option" at bounding box center [361, 156] width 10 height 10
click at [360, 194] on span "Select an option" at bounding box center [361, 191] width 10 height 10
click at [360, 194] on input "Select an option" at bounding box center [361, 191] width 10 height 10
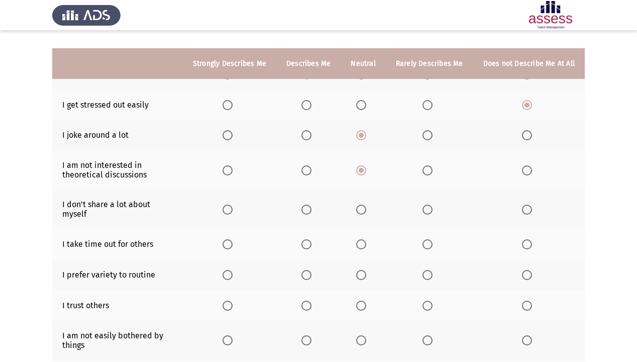
scroll to position [121, 0]
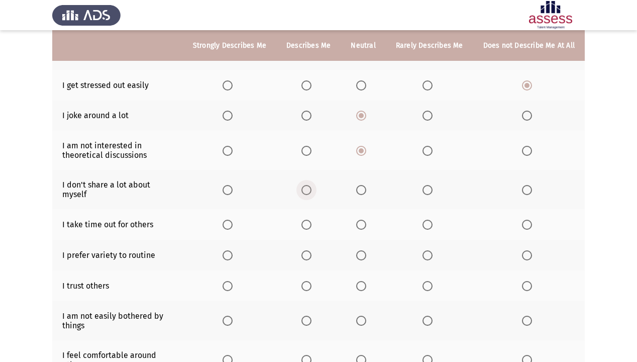
click at [310, 188] on span "Select an option" at bounding box center [307, 190] width 10 height 10
click at [310, 188] on input "Select an option" at bounding box center [307, 190] width 10 height 10
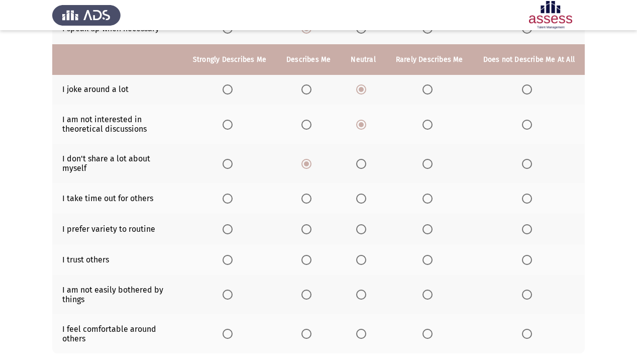
scroll to position [161, 0]
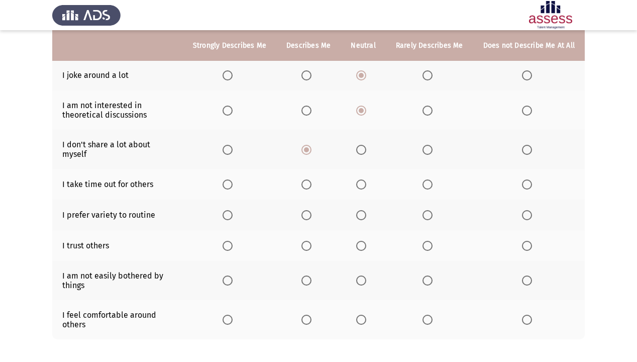
click at [430, 179] on span "Select an option" at bounding box center [428, 184] width 10 height 10
click at [430, 179] on input "Select an option" at bounding box center [428, 184] width 10 height 10
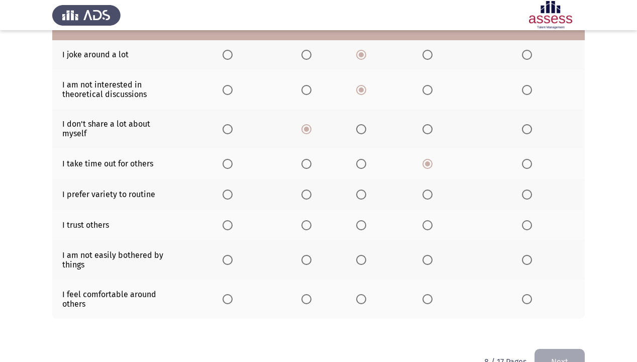
scroll to position [201, 0]
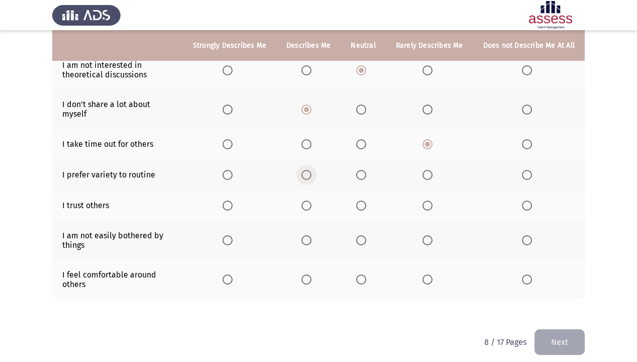
click at [312, 170] on span "Select an option" at bounding box center [307, 175] width 10 height 10
click at [312, 170] on input "Select an option" at bounding box center [307, 175] width 10 height 10
click at [364, 201] on span "Select an option" at bounding box center [361, 206] width 10 height 10
click at [364, 201] on input "Select an option" at bounding box center [361, 206] width 10 height 10
click at [312, 235] on span "Select an option" at bounding box center [307, 240] width 10 height 10
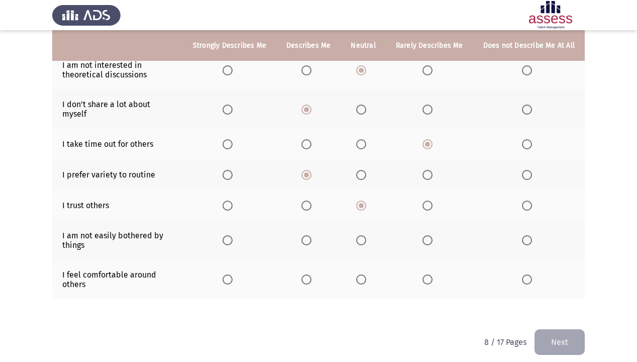
click at [312, 235] on input "Select an option" at bounding box center [307, 240] width 10 height 10
click at [365, 259] on span "Select an option" at bounding box center [361, 279] width 10 height 10
click at [365, 259] on input "Select an option" at bounding box center [361, 279] width 10 height 10
click at [533, 259] on button "Next" at bounding box center [560, 342] width 50 height 26
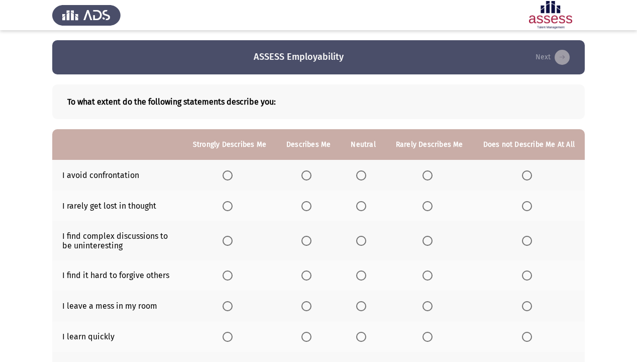
click at [363, 176] on span "Select an option" at bounding box center [361, 175] width 10 height 10
click at [363, 176] on input "Select an option" at bounding box center [361, 175] width 10 height 10
click at [426, 177] on span "Select an option" at bounding box center [428, 175] width 10 height 10
click at [426, 177] on input "Select an option" at bounding box center [428, 175] width 10 height 10
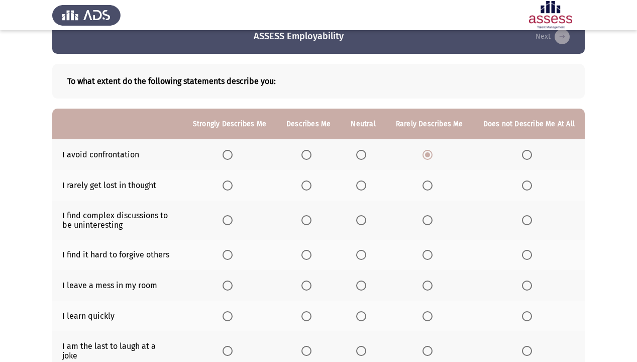
scroll to position [40, 0]
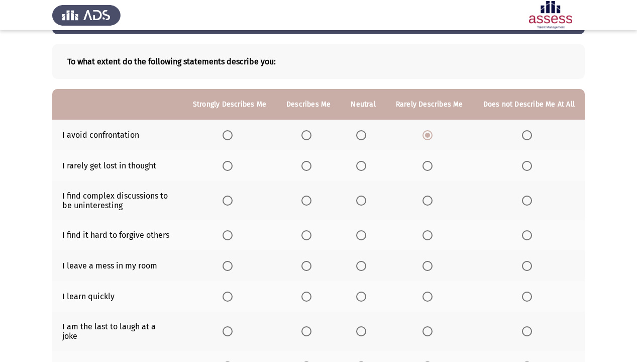
click at [309, 173] on th at bounding box center [308, 165] width 64 height 31
click at [308, 169] on span "Select an option" at bounding box center [307, 166] width 10 height 10
click at [308, 169] on input "Select an option" at bounding box center [307, 166] width 10 height 10
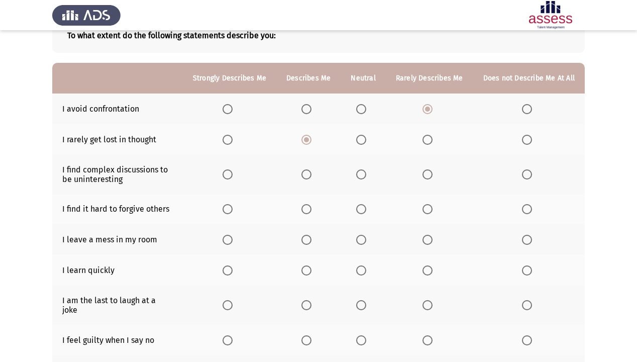
scroll to position [80, 0]
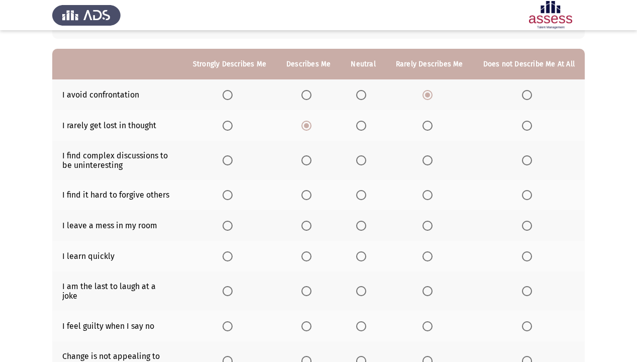
click at [366, 160] on span "Select an option" at bounding box center [361, 160] width 10 height 10
click at [366, 160] on input "Select an option" at bounding box center [361, 160] width 10 height 10
click at [430, 163] on span "Select an option" at bounding box center [428, 160] width 10 height 10
click at [430, 163] on input "Select an option" at bounding box center [428, 160] width 10 height 10
click at [366, 200] on span "Select an option" at bounding box center [361, 195] width 10 height 10
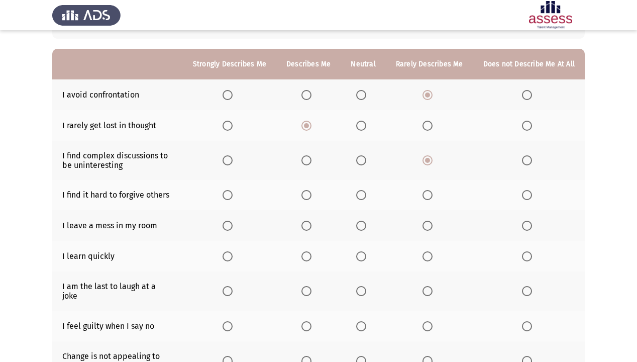
click at [366, 200] on input "Select an option" at bounding box center [361, 195] width 10 height 10
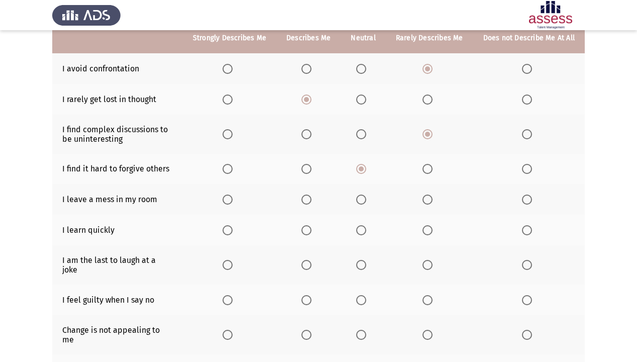
scroll to position [121, 0]
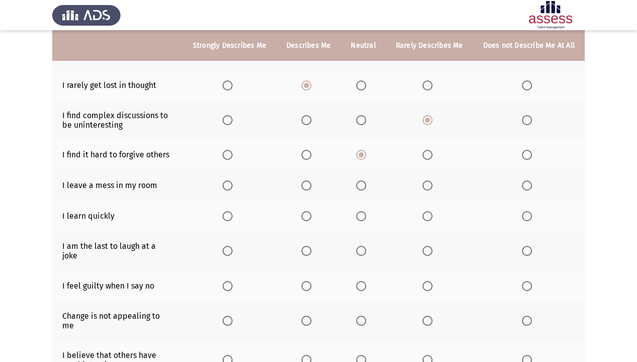
click at [428, 189] on span "Select an option" at bounding box center [428, 185] width 10 height 10
click at [428, 189] on input "Select an option" at bounding box center [428, 185] width 10 height 10
click at [309, 218] on span "Select an option" at bounding box center [307, 216] width 10 height 10
click at [309, 218] on input "Select an option" at bounding box center [307, 216] width 10 height 10
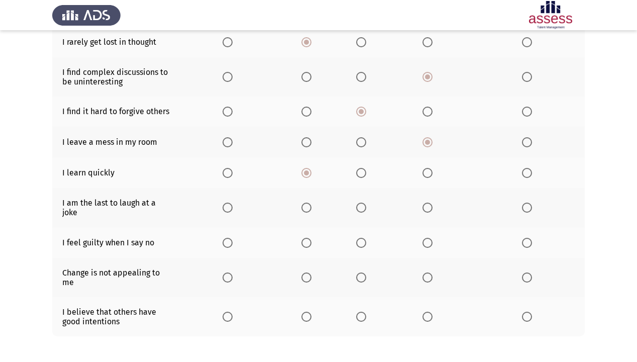
scroll to position [193, 0]
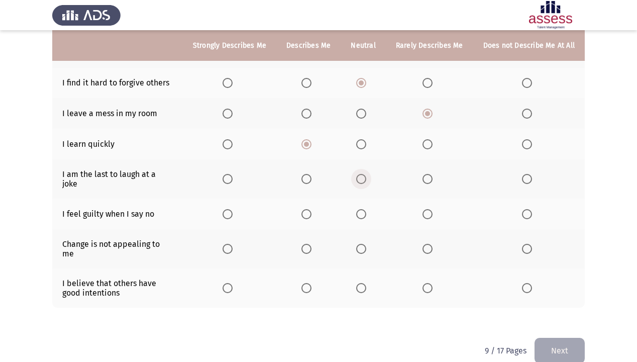
click at [365, 177] on span "Select an option" at bounding box center [361, 179] width 10 height 10
click at [365, 177] on input "Select an option" at bounding box center [361, 179] width 10 height 10
click at [525, 209] on span "Select an option" at bounding box center [527, 214] width 10 height 10
click at [525, 209] on input "Select an option" at bounding box center [527, 214] width 10 height 10
click at [364, 244] on span "Select an option" at bounding box center [361, 249] width 10 height 10
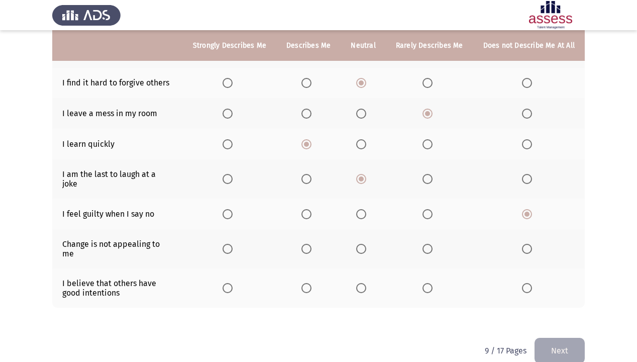
click at [364, 244] on input "Select an option" at bounding box center [361, 249] width 10 height 10
click at [361, 259] on span "Select an option" at bounding box center [361, 288] width 10 height 10
click at [361, 259] on input "Select an option" at bounding box center [361, 288] width 10 height 10
drag, startPoint x: 567, startPoint y: 325, endPoint x: 562, endPoint y: 326, distance: 5.6
click at [533, 259] on button "Next" at bounding box center [560, 351] width 50 height 26
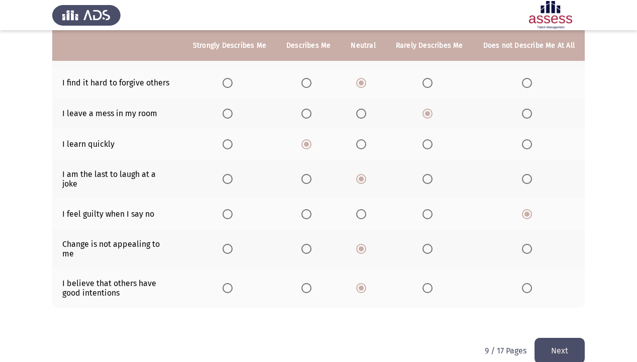
scroll to position [0, 0]
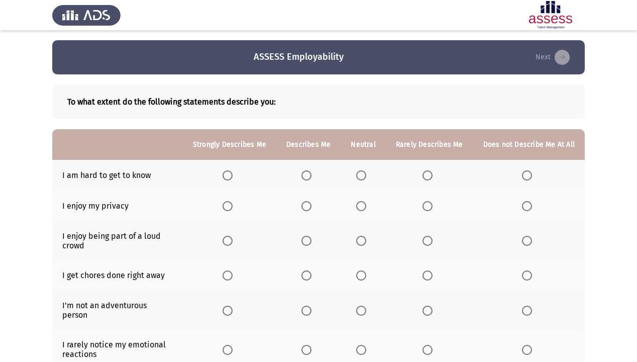
click at [365, 169] on th at bounding box center [363, 175] width 45 height 31
click at [365, 173] on span "Select an option" at bounding box center [361, 175] width 10 height 10
click at [365, 173] on input "Select an option" at bounding box center [361, 175] width 10 height 10
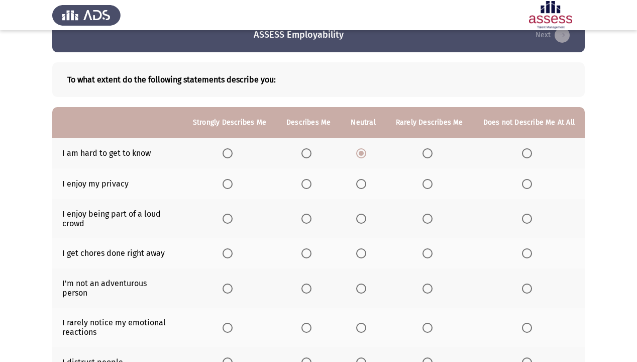
scroll to position [40, 0]
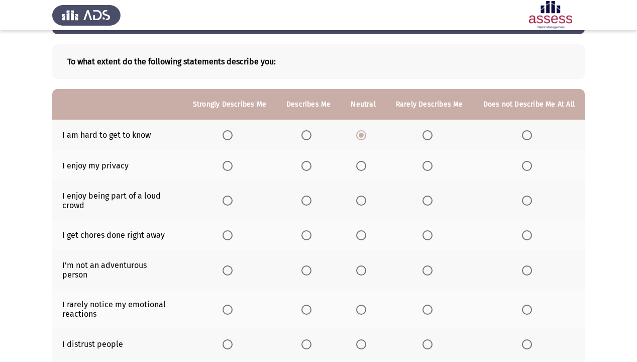
click at [366, 166] on span "Select an option" at bounding box center [361, 166] width 10 height 10
click at [366, 166] on input "Select an option" at bounding box center [361, 166] width 10 height 10
click at [362, 200] on span "Select an option" at bounding box center [361, 201] width 10 height 10
click at [362, 200] on input "Select an option" at bounding box center [361, 201] width 10 height 10
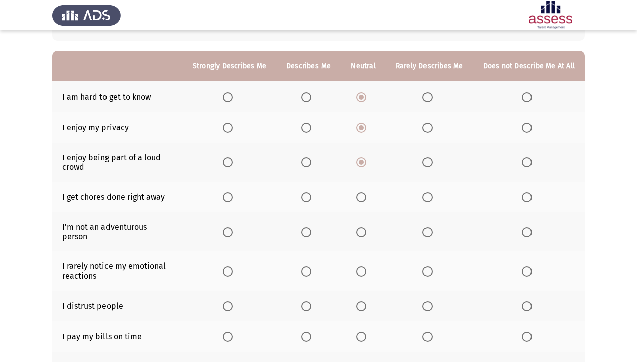
scroll to position [80, 0]
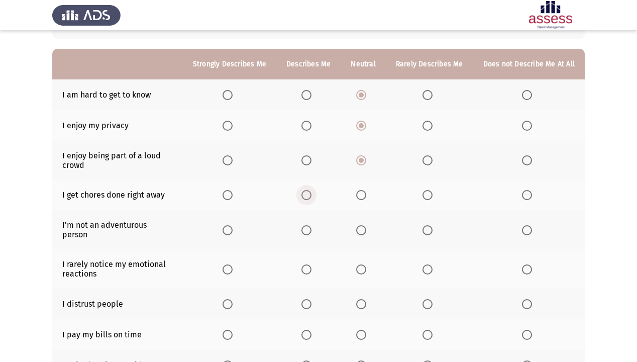
click at [312, 193] on span "Select an option" at bounding box center [307, 195] width 10 height 10
click at [312, 193] on input "Select an option" at bounding box center [307, 195] width 10 height 10
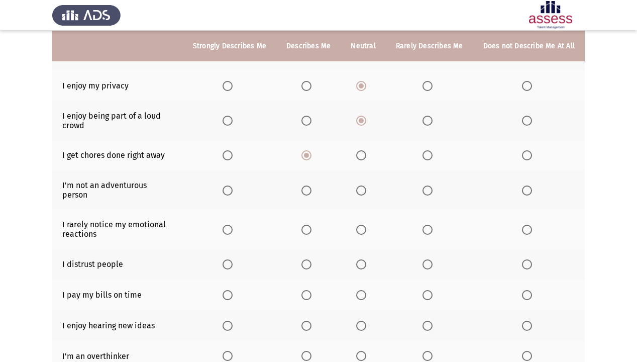
scroll to position [121, 0]
click at [430, 187] on span "Select an option" at bounding box center [428, 190] width 10 height 10
click at [430, 187] on input "Select an option" at bounding box center [428, 190] width 10 height 10
click at [364, 224] on span "Select an option" at bounding box center [361, 229] width 10 height 10
click at [364, 224] on input "Select an option" at bounding box center [361, 229] width 10 height 10
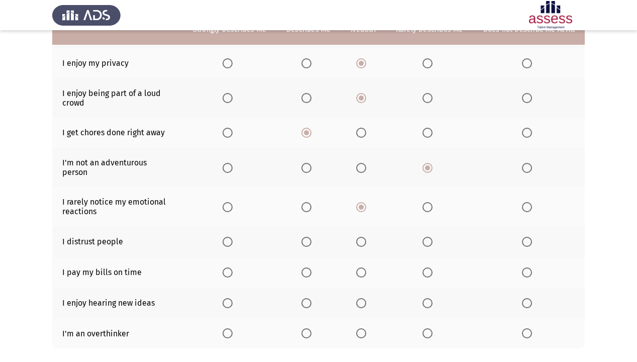
scroll to position [161, 0]
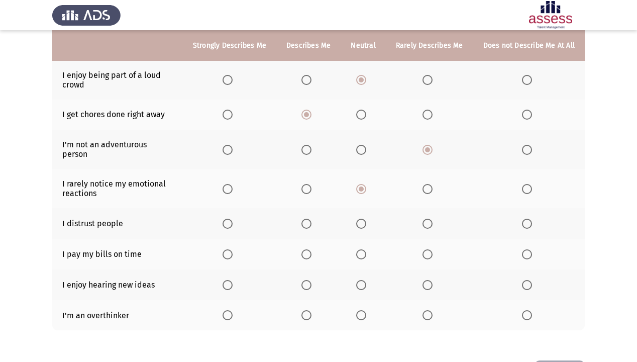
click at [364, 219] on span "Select an option" at bounding box center [361, 224] width 10 height 10
click at [364, 219] on input "Select an option" at bounding box center [361, 224] width 10 height 10
click at [312, 249] on span "Select an option" at bounding box center [307, 254] width 10 height 10
click at [312, 249] on input "Select an option" at bounding box center [307, 254] width 10 height 10
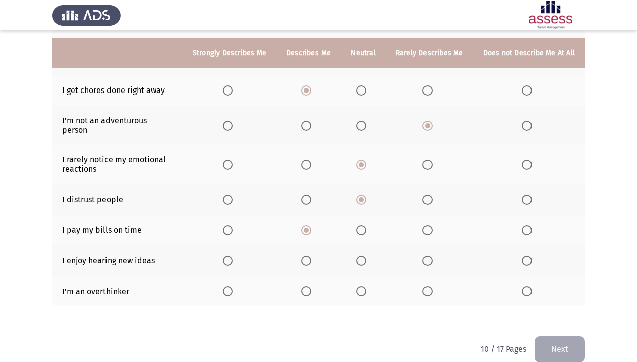
scroll to position [193, 0]
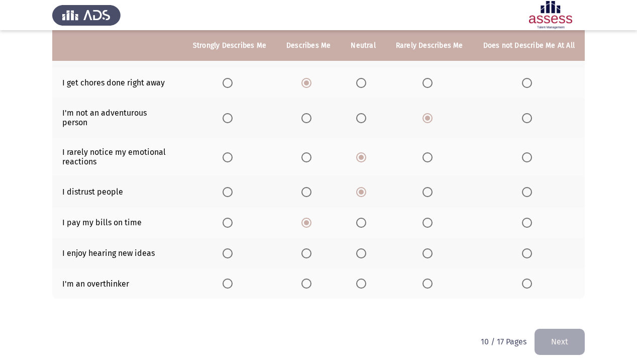
click at [308, 248] on span "Select an option" at bounding box center [307, 253] width 10 height 10
click at [308, 248] on input "Select an option" at bounding box center [307, 253] width 10 height 10
click at [424, 259] on span "Select an option" at bounding box center [428, 283] width 10 height 10
click at [424, 259] on input "Select an option" at bounding box center [428, 283] width 10 height 10
click at [525, 259] on span "Select an option" at bounding box center [527, 283] width 10 height 10
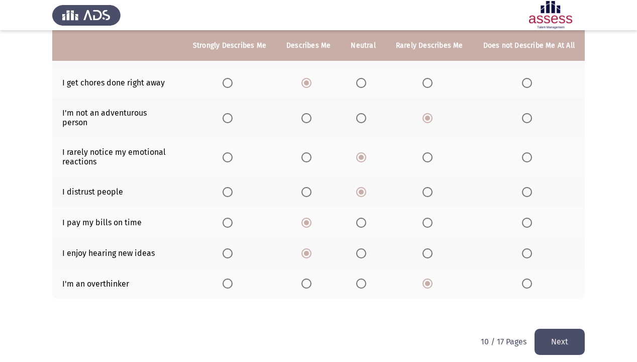
click at [525, 259] on input "Select an option" at bounding box center [527, 283] width 10 height 10
click at [533, 259] on button "Next" at bounding box center [560, 342] width 50 height 26
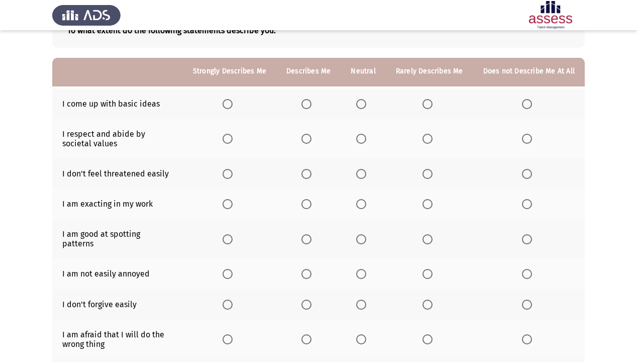
scroll to position [40, 0]
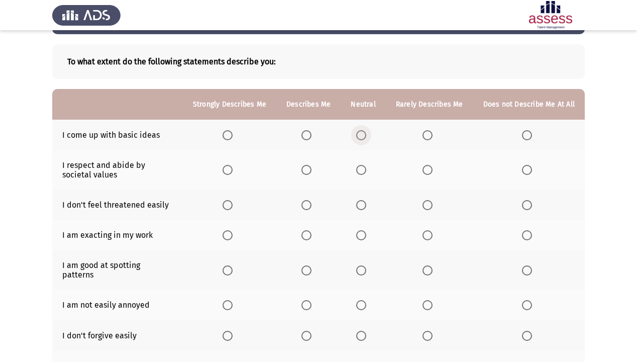
click at [362, 135] on span "Select an option" at bounding box center [361, 135] width 10 height 10
click at [362, 135] on input "Select an option" at bounding box center [361, 135] width 10 height 10
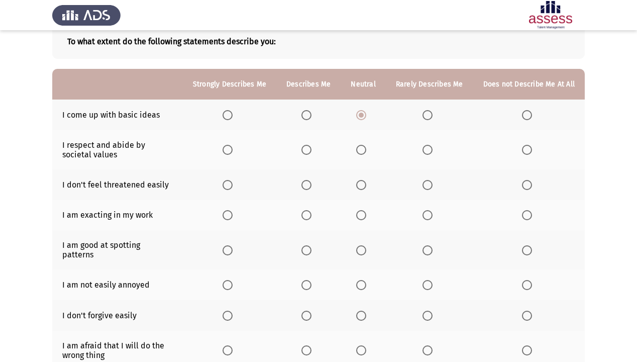
scroll to position [80, 0]
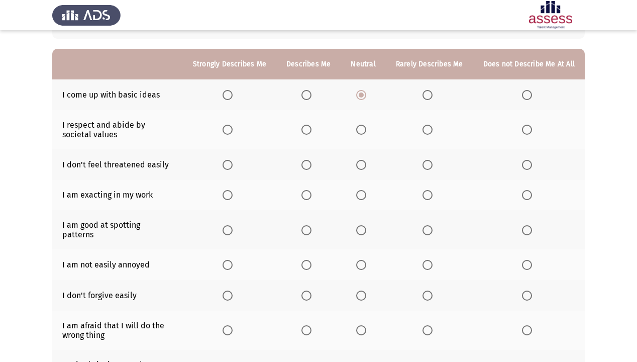
click at [362, 132] on span "Select an option" at bounding box center [361, 130] width 10 height 10
click at [362, 132] on input "Select an option" at bounding box center [361, 130] width 10 height 10
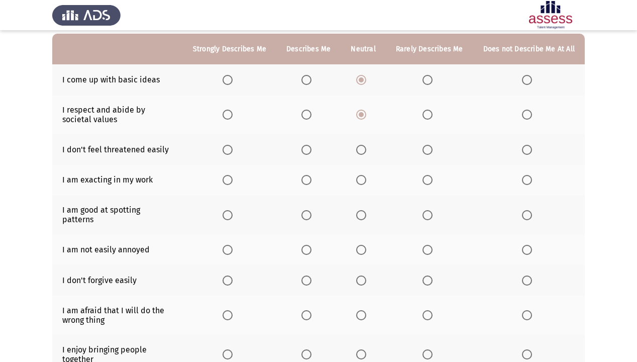
scroll to position [121, 0]
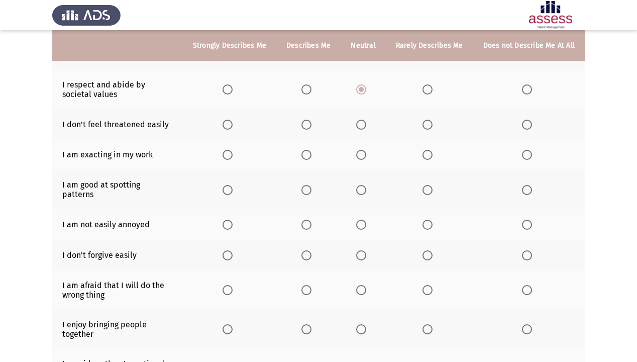
click at [308, 126] on span "Select an option" at bounding box center [307, 125] width 10 height 10
click at [308, 126] on input "Select an option" at bounding box center [307, 125] width 10 height 10
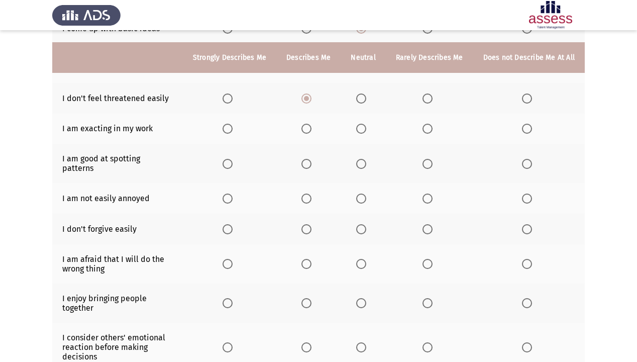
scroll to position [161, 0]
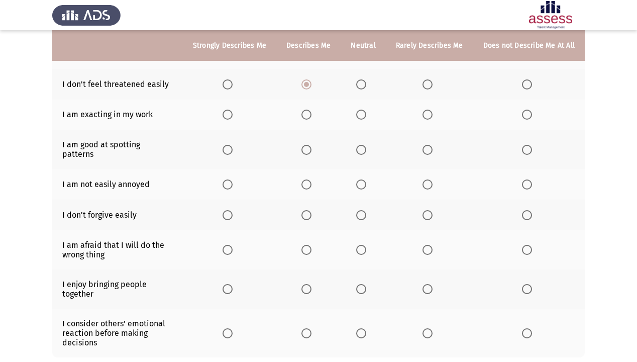
click at [310, 114] on span "Select an option" at bounding box center [307, 115] width 10 height 10
click at [310, 114] on input "Select an option" at bounding box center [307, 115] width 10 height 10
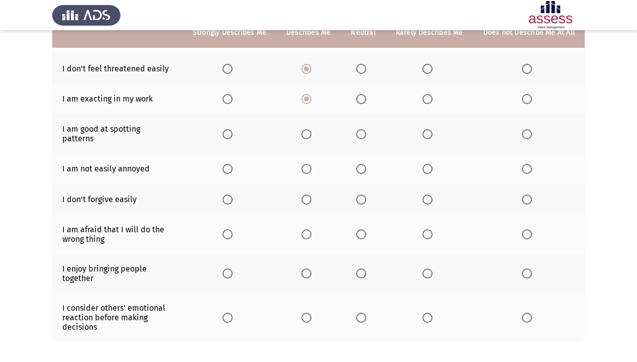
scroll to position [201, 0]
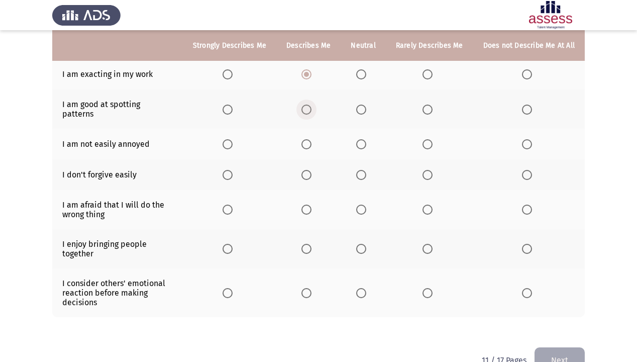
click at [311, 109] on span "Select an option" at bounding box center [307, 110] width 10 height 10
click at [311, 109] on input "Select an option" at bounding box center [307, 110] width 10 height 10
click at [309, 139] on span "Select an option" at bounding box center [307, 144] width 10 height 10
click at [309, 139] on input "Select an option" at bounding box center [307, 144] width 10 height 10
click at [359, 171] on th at bounding box center [363, 174] width 45 height 31
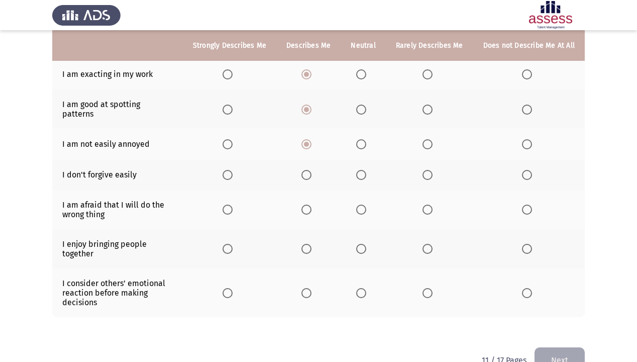
click at [364, 170] on span "Select an option" at bounding box center [361, 175] width 10 height 10
click at [364, 170] on input "Select an option" at bounding box center [361, 175] width 10 height 10
click at [433, 205] on span "Select an option" at bounding box center [428, 210] width 10 height 10
click at [433, 205] on input "Select an option" at bounding box center [428, 210] width 10 height 10
click at [359, 244] on span "Select an option" at bounding box center [361, 249] width 10 height 10
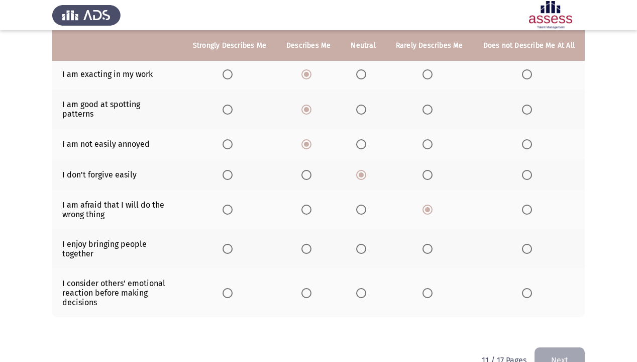
click at [359, 244] on input "Select an option" at bounding box center [361, 249] width 10 height 10
click at [366, 259] on span "Select an option" at bounding box center [361, 293] width 10 height 10
click at [366, 259] on input "Select an option" at bounding box center [361, 293] width 10 height 10
click at [533, 259] on button "Next" at bounding box center [560, 360] width 50 height 26
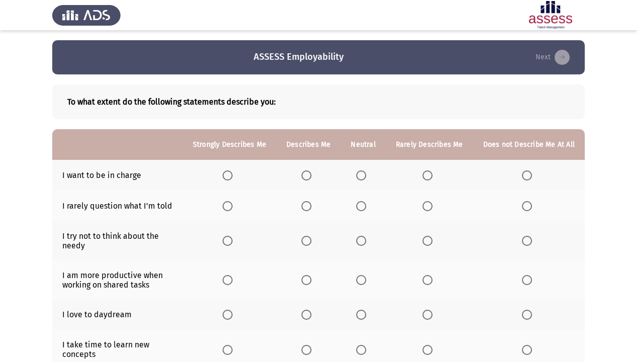
scroll to position [40, 0]
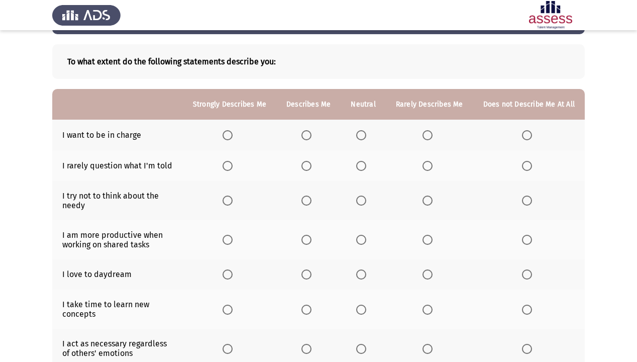
click at [366, 135] on span "Select an option" at bounding box center [361, 135] width 10 height 10
click at [366, 135] on input "Select an option" at bounding box center [361, 135] width 10 height 10
click at [364, 166] on span "Select an option" at bounding box center [361, 166] width 10 height 10
click at [364, 166] on input "Select an option" at bounding box center [361, 166] width 10 height 10
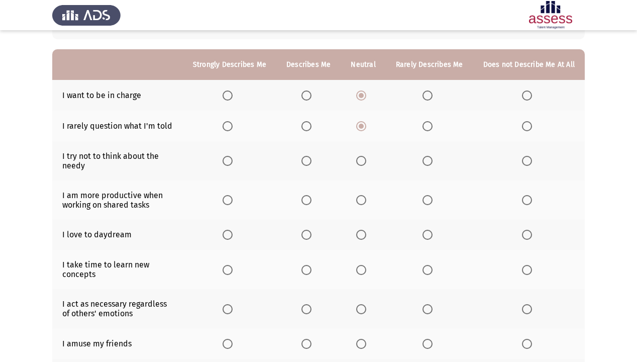
scroll to position [80, 0]
click at [363, 157] on span "Select an option" at bounding box center [361, 160] width 10 height 10
click at [363, 157] on input "Select an option" at bounding box center [361, 160] width 10 height 10
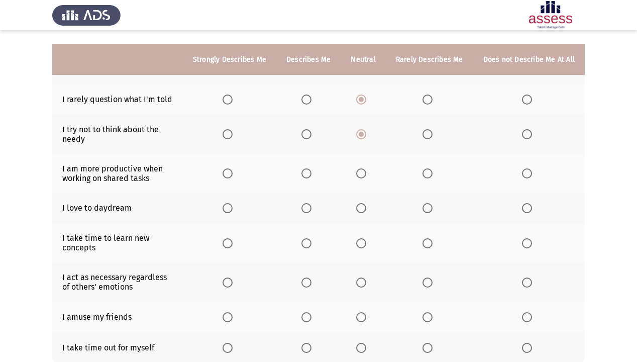
scroll to position [121, 0]
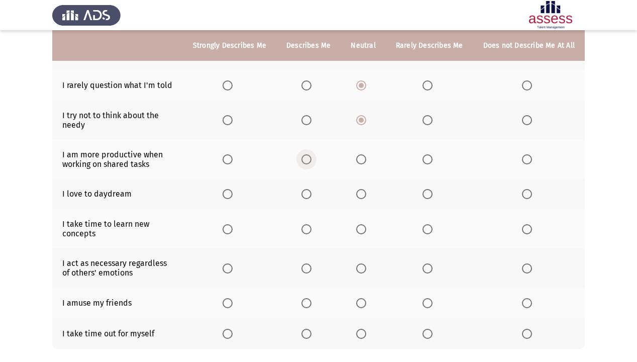
click at [305, 160] on span "Select an option" at bounding box center [307, 159] width 10 height 10
click at [305, 160] on input "Select an option" at bounding box center [307, 159] width 10 height 10
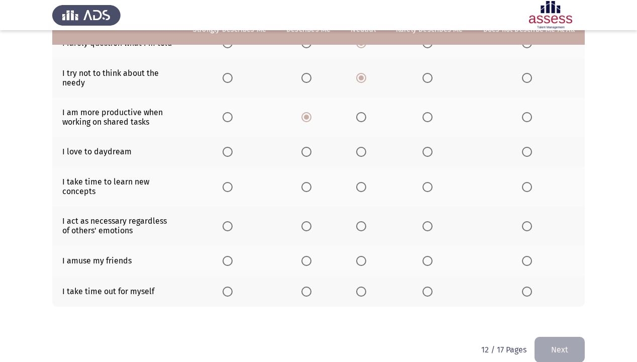
scroll to position [179, 0]
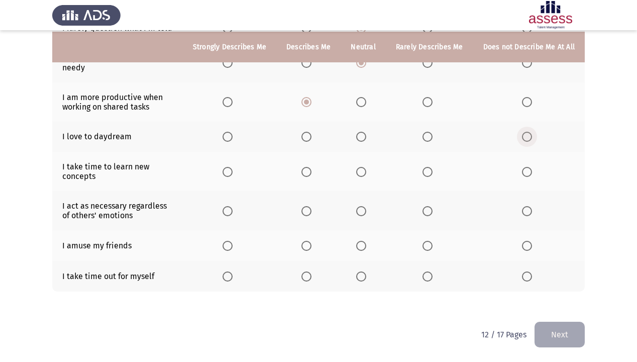
click at [525, 138] on span "Select an option" at bounding box center [527, 137] width 10 height 10
click at [525, 138] on input "Select an option" at bounding box center [527, 137] width 10 height 10
click at [304, 171] on th at bounding box center [308, 171] width 64 height 39
click at [308, 171] on span "Select an option" at bounding box center [307, 172] width 10 height 10
click at [308, 171] on input "Select an option" at bounding box center [307, 172] width 10 height 10
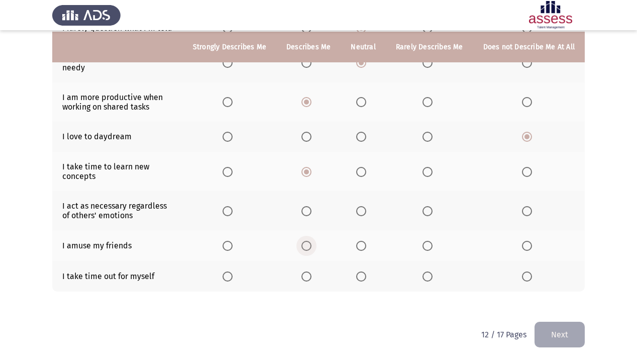
click at [312, 243] on span "Select an option" at bounding box center [307, 246] width 10 height 10
click at [312, 243] on input "Select an option" at bounding box center [307, 246] width 10 height 10
click at [312, 259] on span "Select an option" at bounding box center [307, 276] width 10 height 10
click at [312, 259] on input "Select an option" at bounding box center [307, 276] width 10 height 10
click at [309, 208] on span "Select an option" at bounding box center [307, 211] width 10 height 10
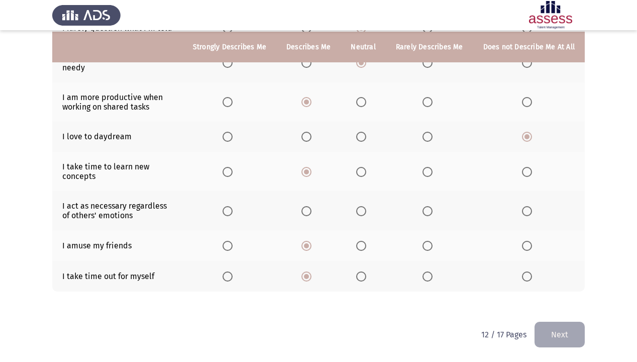
click at [309, 208] on input "Select an option" at bounding box center [307, 211] width 10 height 10
click at [533, 259] on button "Next" at bounding box center [560, 335] width 50 height 26
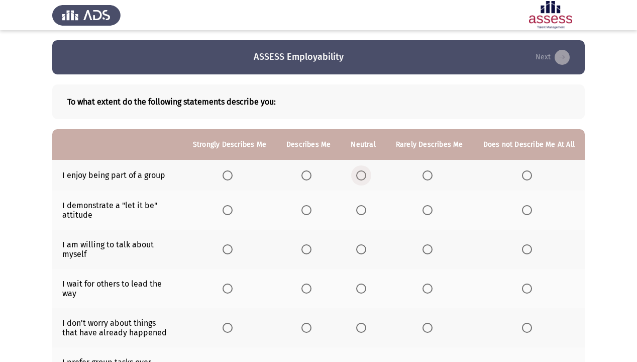
click at [370, 175] on label "Select an option" at bounding box center [363, 175] width 14 height 10
click at [366, 175] on input "Select an option" at bounding box center [361, 175] width 10 height 10
click at [312, 210] on span "Select an option" at bounding box center [307, 210] width 10 height 10
click at [312, 210] on input "Select an option" at bounding box center [307, 210] width 10 height 10
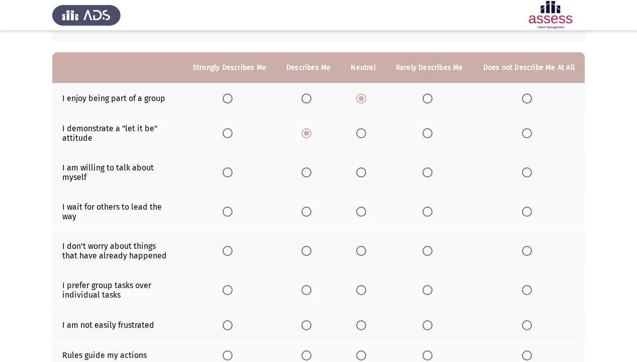
scroll to position [80, 0]
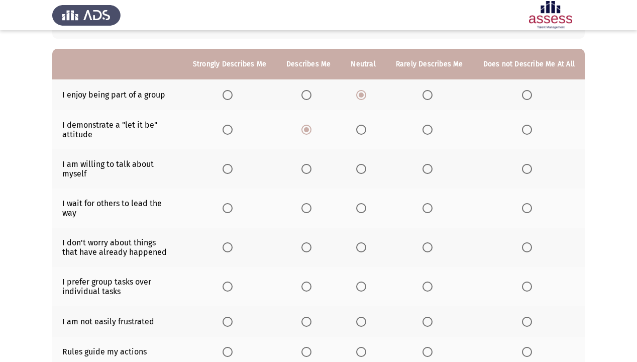
click at [356, 171] on th at bounding box center [363, 168] width 45 height 39
click at [362, 169] on span "Select an option" at bounding box center [361, 169] width 10 height 10
click at [362, 169] on input "Select an option" at bounding box center [361, 169] width 10 height 10
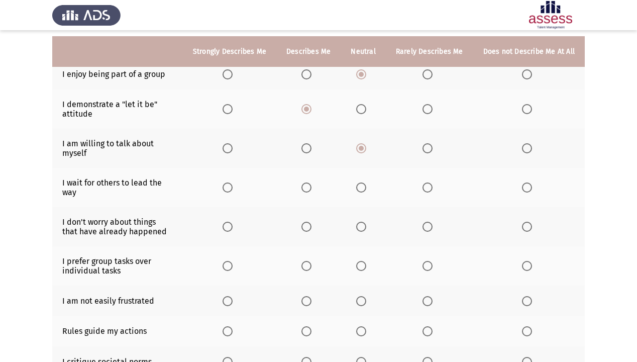
scroll to position [121, 0]
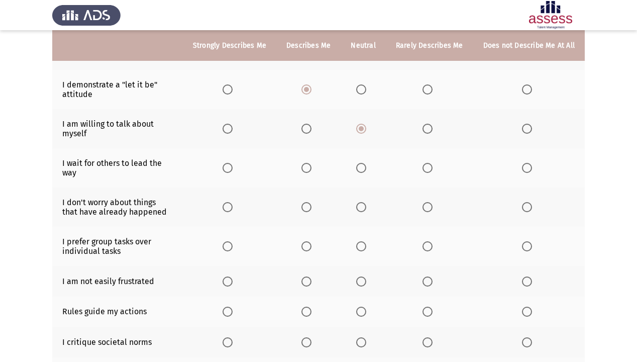
click at [430, 167] on span "Select an option" at bounding box center [428, 168] width 10 height 10
click at [430, 167] on input "Select an option" at bounding box center [428, 168] width 10 height 10
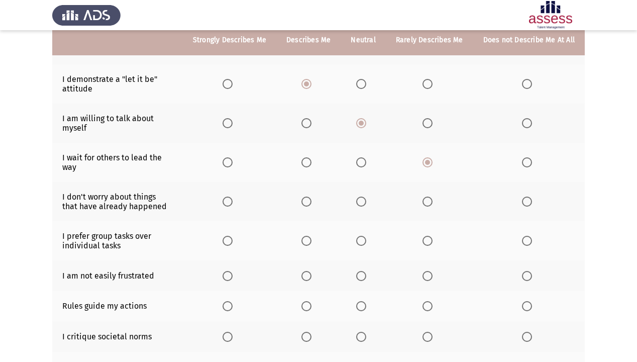
scroll to position [161, 0]
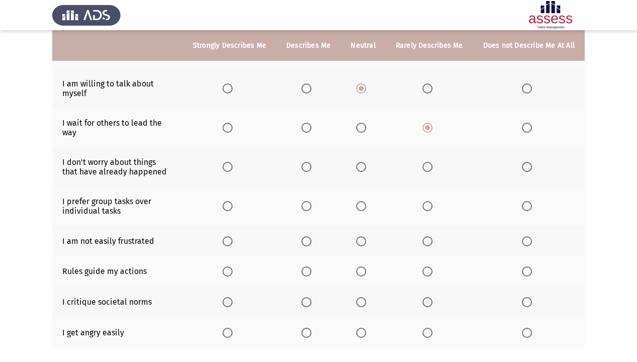
click at [310, 162] on span "Select an option" at bounding box center [307, 167] width 10 height 10
click at [310, 162] on input "Select an option" at bounding box center [307, 167] width 10 height 10
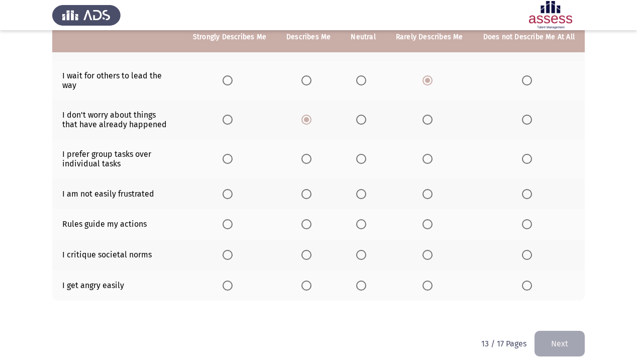
scroll to position [210, 0]
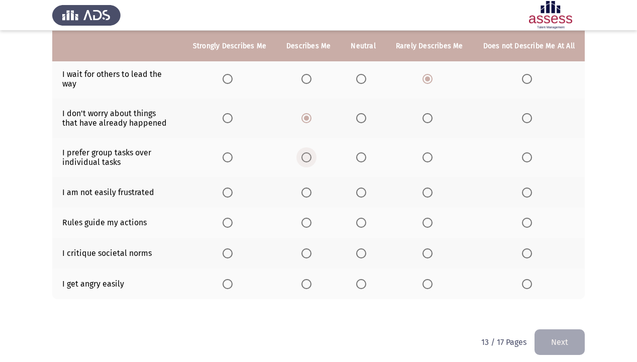
click at [305, 153] on span "Select an option" at bounding box center [307, 157] width 10 height 10
click at [305, 153] on input "Select an option" at bounding box center [307, 157] width 10 height 10
click at [310, 188] on span "Select an option" at bounding box center [307, 193] width 10 height 10
click at [310, 188] on input "Select an option" at bounding box center [307, 193] width 10 height 10
click at [431, 218] on span "Select an option" at bounding box center [428, 223] width 10 height 10
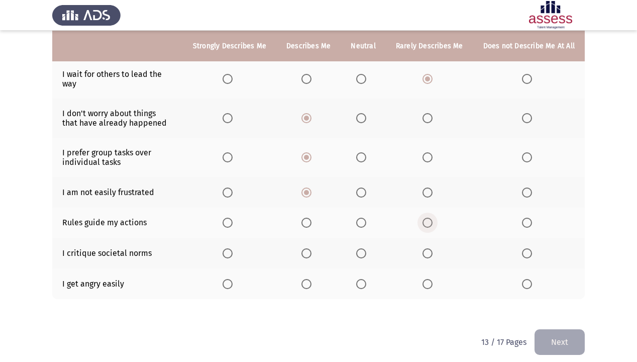
click at [431, 218] on input "Select an option" at bounding box center [428, 223] width 10 height 10
click at [366, 218] on span "Select an option" at bounding box center [361, 223] width 10 height 10
click at [366, 218] on input "Select an option" at bounding box center [361, 223] width 10 height 10
click at [360, 248] on span "Select an option" at bounding box center [361, 253] width 10 height 10
click at [360, 248] on input "Select an option" at bounding box center [361, 253] width 10 height 10
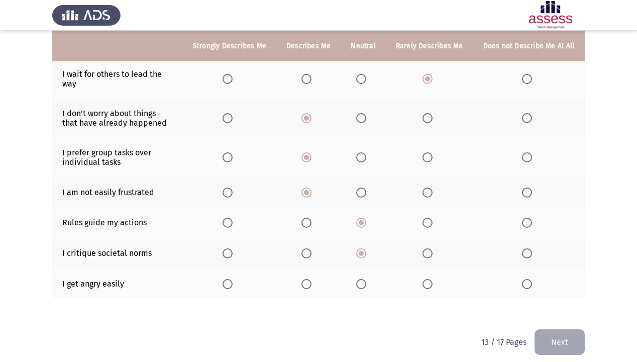
click at [529, 259] on span "Select an option" at bounding box center [527, 284] width 10 height 10
click at [529, 259] on input "Select an option" at bounding box center [527, 284] width 10 height 10
click at [423, 259] on th at bounding box center [429, 283] width 87 height 31
drag, startPoint x: 434, startPoint y: 277, endPoint x: 529, endPoint y: 304, distance: 99.0
click at [433, 259] on span "Select an option" at bounding box center [428, 284] width 10 height 10
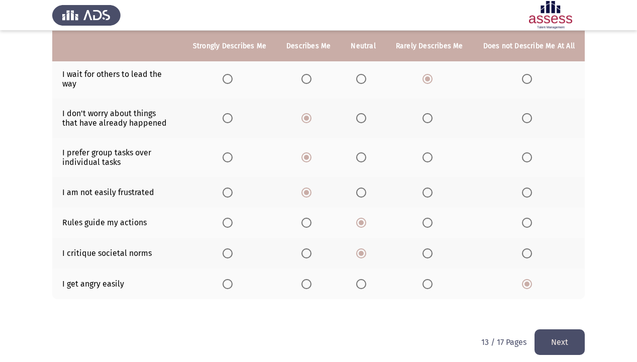
click at [433, 259] on input "Select an option" at bounding box center [428, 284] width 10 height 10
click at [533, 259] on button "Next" at bounding box center [560, 342] width 50 height 26
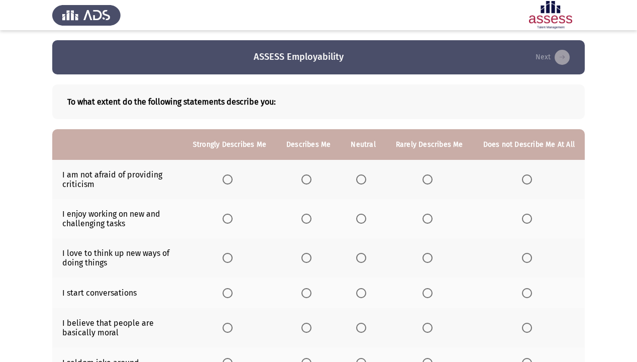
scroll to position [40, 0]
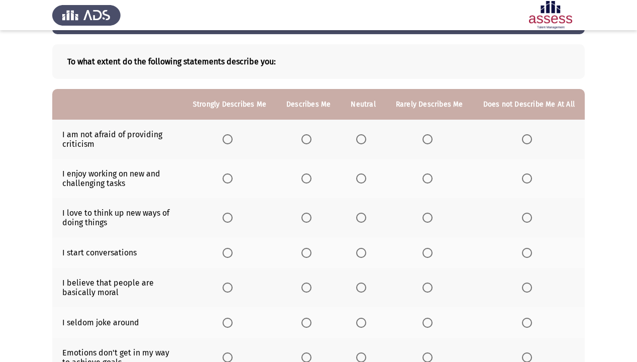
click at [363, 141] on span "Select an option" at bounding box center [361, 139] width 10 height 10
click at [363, 141] on input "Select an option" at bounding box center [361, 139] width 10 height 10
click at [307, 179] on span "Select an option" at bounding box center [307, 178] width 10 height 10
click at [307, 179] on input "Select an option" at bounding box center [307, 178] width 10 height 10
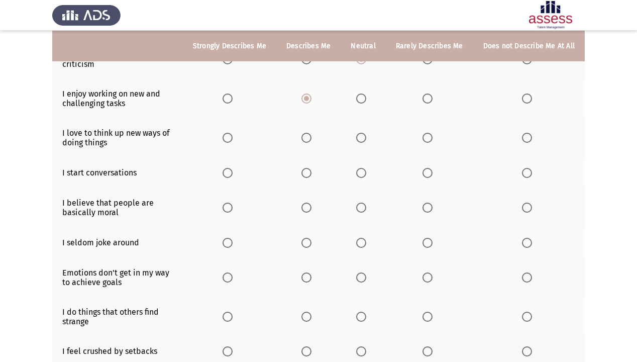
scroll to position [121, 0]
click at [312, 139] on span "Select an option" at bounding box center [307, 137] width 10 height 10
click at [312, 139] on input "Select an option" at bounding box center [307, 137] width 10 height 10
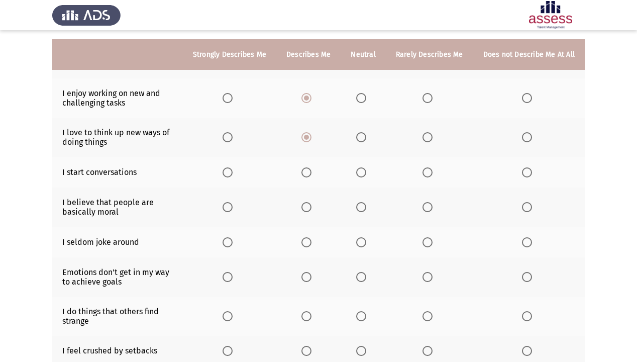
scroll to position [161, 0]
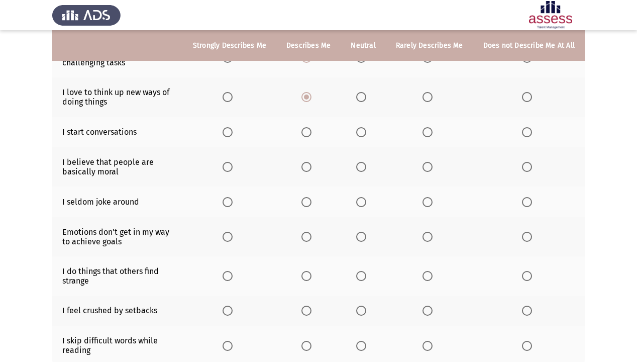
click at [306, 136] on span "Select an option" at bounding box center [307, 132] width 10 height 10
click at [306, 136] on input "Select an option" at bounding box center [307, 132] width 10 height 10
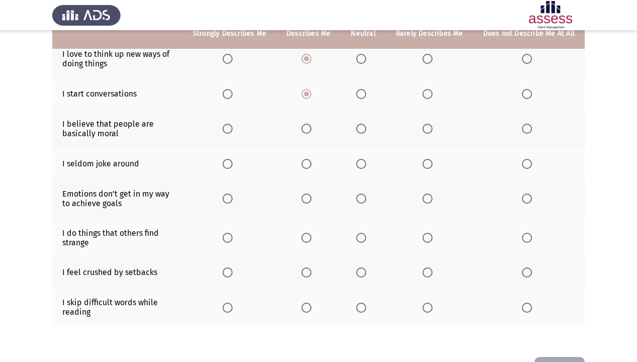
scroll to position [201, 0]
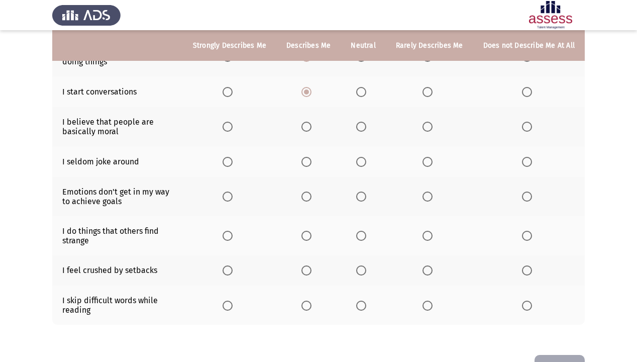
click at [361, 129] on span "Select an option" at bounding box center [361, 127] width 10 height 10
click at [361, 129] on input "Select an option" at bounding box center [361, 127] width 10 height 10
click at [426, 162] on span "Select an option" at bounding box center [428, 162] width 10 height 10
click at [426, 162] on input "Select an option" at bounding box center [428, 162] width 10 height 10
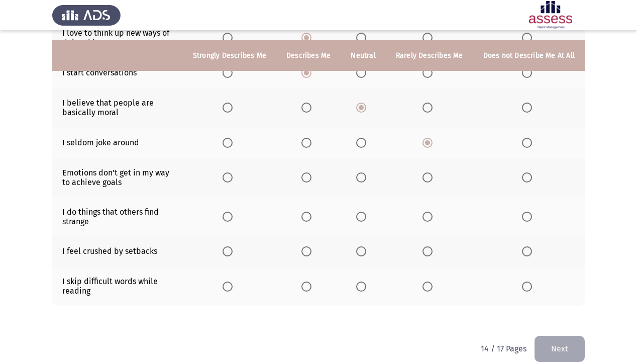
scroll to position [236, 0]
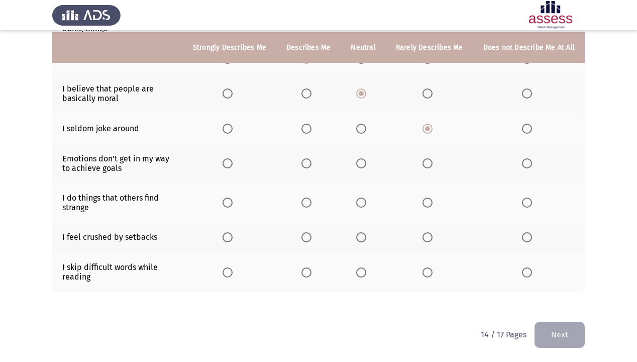
click at [310, 159] on span "Select an option" at bounding box center [307, 163] width 10 height 10
click at [310, 159] on input "Select an option" at bounding box center [307, 163] width 10 height 10
click at [366, 202] on span "Select an option" at bounding box center [361, 203] width 10 height 10
click at [366, 202] on input "Select an option" at bounding box center [361, 203] width 10 height 10
click at [532, 235] on span "Select an option" at bounding box center [527, 237] width 10 height 10
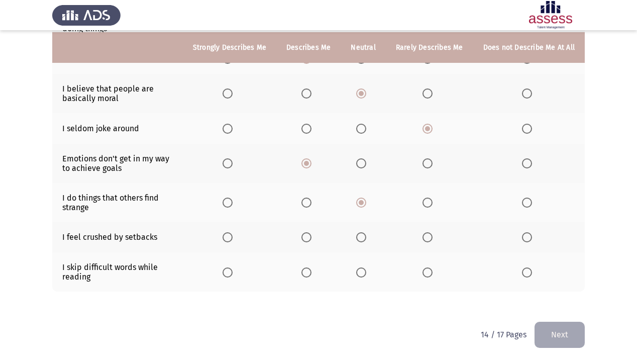
click at [532, 235] on input "Select an option" at bounding box center [527, 237] width 10 height 10
click at [527, 259] on span "Select an option" at bounding box center [527, 272] width 10 height 10
click at [527, 259] on input "Select an option" at bounding box center [527, 272] width 10 height 10
click at [533, 259] on button "Next" at bounding box center [560, 335] width 50 height 26
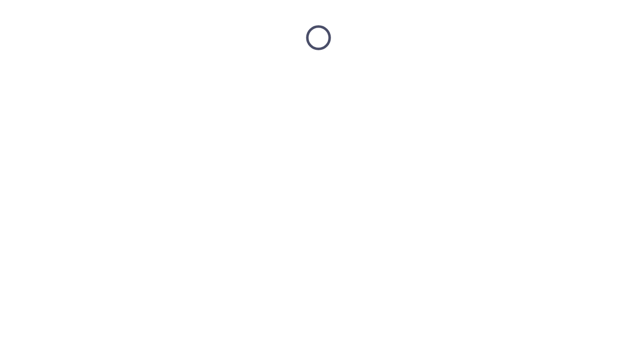
scroll to position [0, 0]
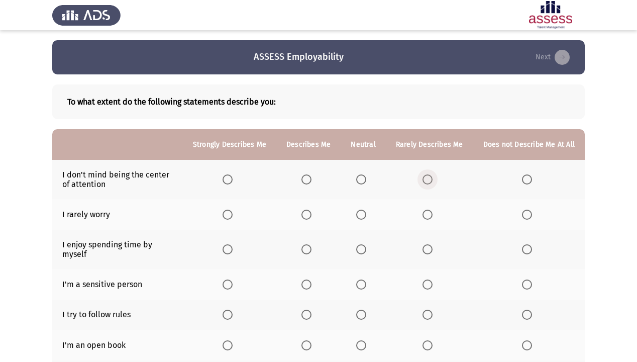
click at [427, 181] on span "Select an option" at bounding box center [428, 179] width 10 height 10
click at [427, 181] on input "Select an option" at bounding box center [428, 179] width 10 height 10
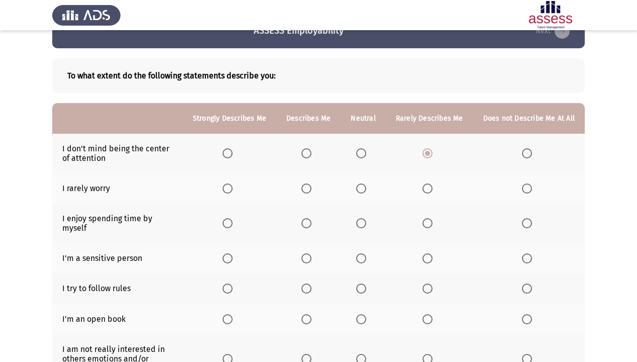
scroll to position [40, 0]
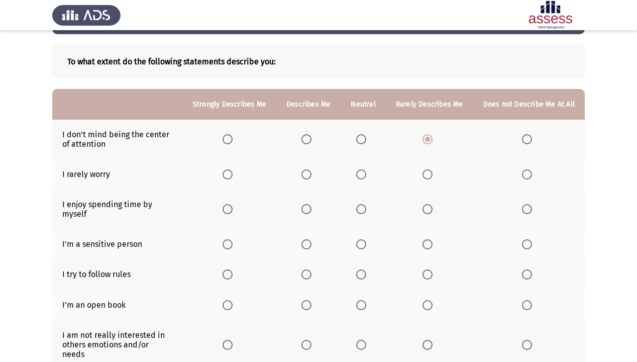
click at [427, 179] on th at bounding box center [429, 174] width 87 height 31
click at [316, 175] on label "Select an option" at bounding box center [309, 174] width 14 height 10
click at [312, 175] on input "Select an option" at bounding box center [307, 174] width 10 height 10
click at [308, 207] on span "Select an option" at bounding box center [307, 209] width 10 height 10
click at [308, 207] on input "Select an option" at bounding box center [307, 209] width 10 height 10
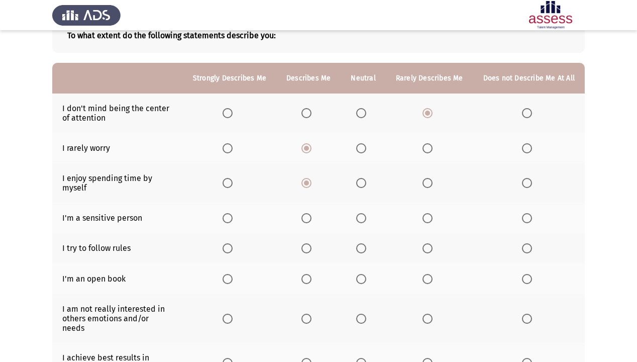
scroll to position [80, 0]
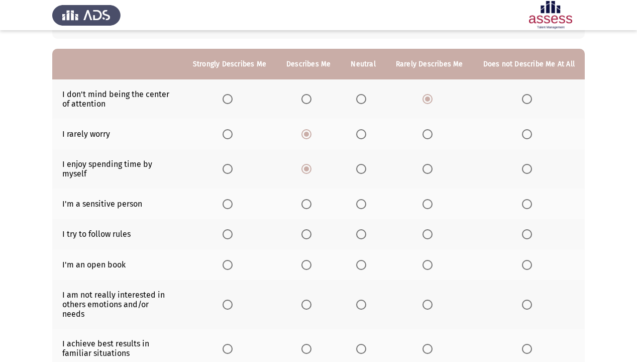
click at [524, 199] on span "Select an option" at bounding box center [527, 204] width 10 height 10
click at [524, 199] on input "Select an option" at bounding box center [527, 204] width 10 height 10
click at [366, 229] on span "Select an option" at bounding box center [361, 234] width 10 height 10
click at [366, 229] on input "Select an option" at bounding box center [361, 234] width 10 height 10
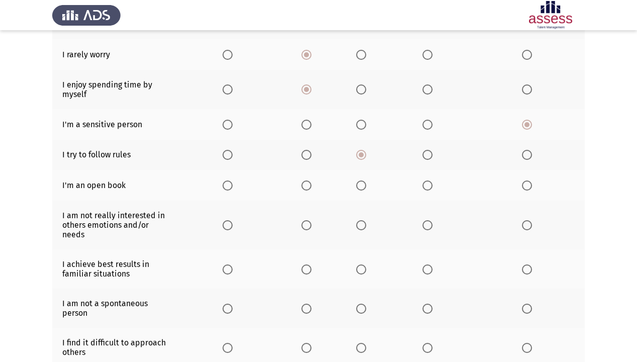
scroll to position [161, 0]
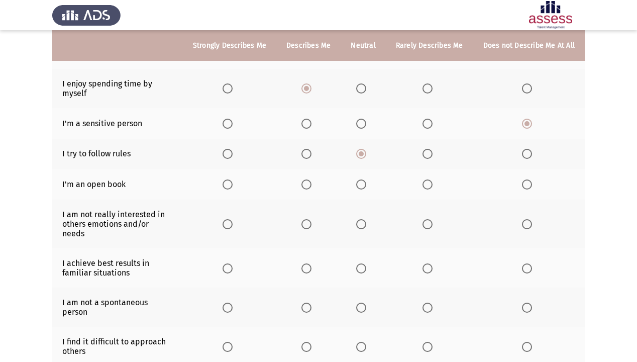
click at [312, 182] on th at bounding box center [308, 184] width 64 height 31
click at [309, 179] on span "Select an option" at bounding box center [307, 184] width 10 height 10
click at [309, 179] on input "Select an option" at bounding box center [307, 184] width 10 height 10
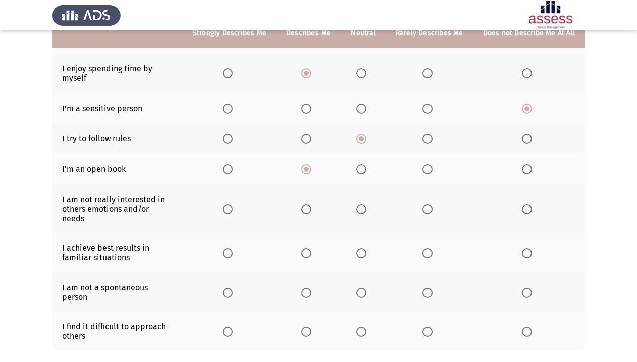
scroll to position [201, 0]
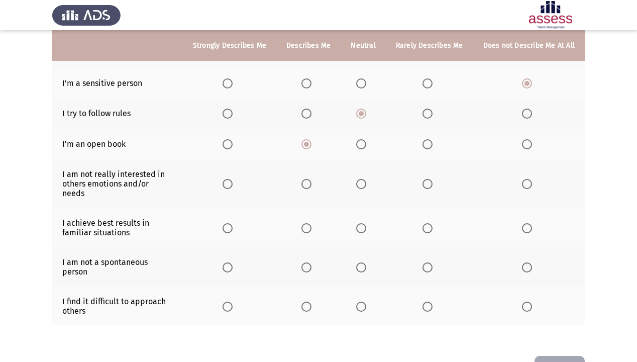
click at [365, 179] on span "Select an option" at bounding box center [361, 184] width 10 height 10
click at [365, 179] on input "Select an option" at bounding box center [361, 184] width 10 height 10
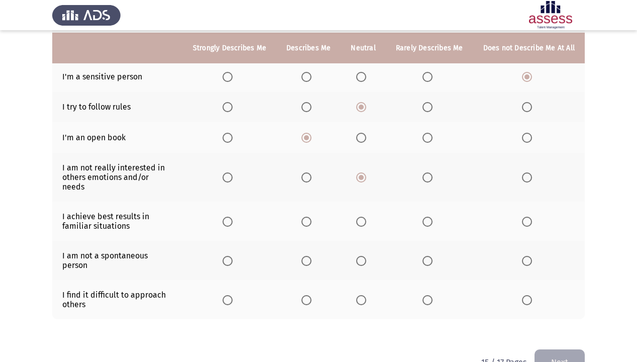
scroll to position [210, 0]
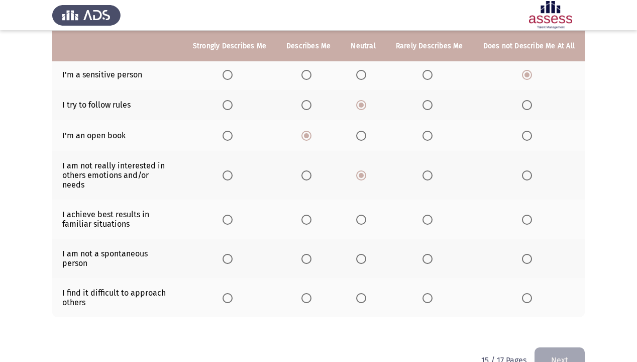
click at [312, 215] on span "Select an option" at bounding box center [307, 220] width 10 height 10
click at [312, 215] on input "Select an option" at bounding box center [307, 220] width 10 height 10
click at [364, 254] on span "Select an option" at bounding box center [361, 259] width 10 height 10
click at [364, 254] on input "Select an option" at bounding box center [361, 259] width 10 height 10
click at [525, 259] on span "Select an option" at bounding box center [527, 298] width 10 height 10
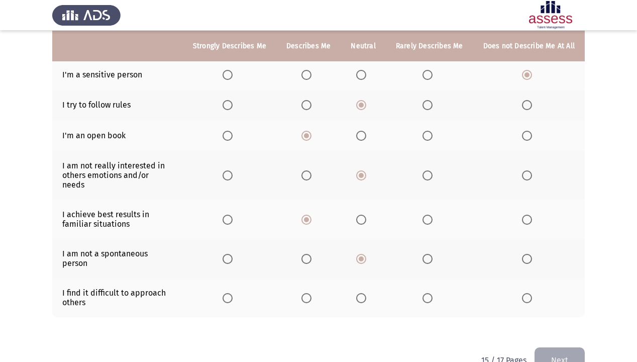
click at [525, 259] on input "Select an option" at bounding box center [527, 298] width 10 height 10
click at [533, 259] on button "Next" at bounding box center [560, 360] width 50 height 26
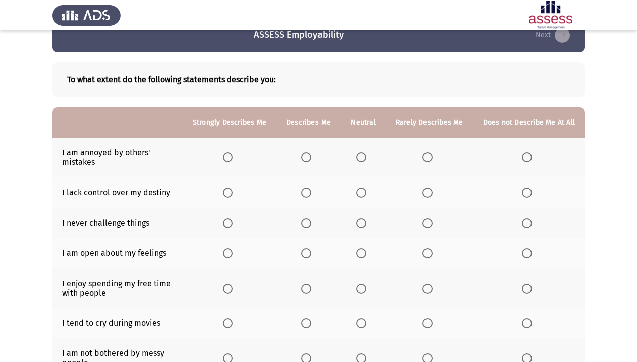
scroll to position [40, 0]
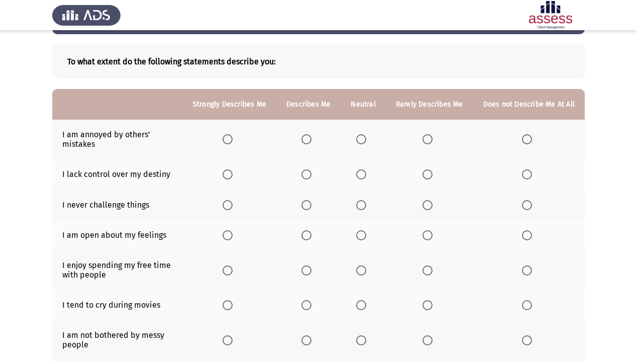
click at [365, 138] on span "Select an option" at bounding box center [361, 139] width 10 height 10
click at [365, 138] on input "Select an option" at bounding box center [361, 139] width 10 height 10
click at [431, 174] on span "Select an option" at bounding box center [428, 174] width 10 height 10
click at [431, 174] on input "Select an option" at bounding box center [428, 174] width 10 height 10
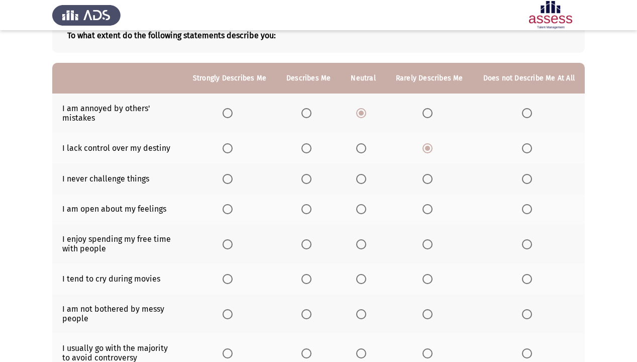
scroll to position [80, 0]
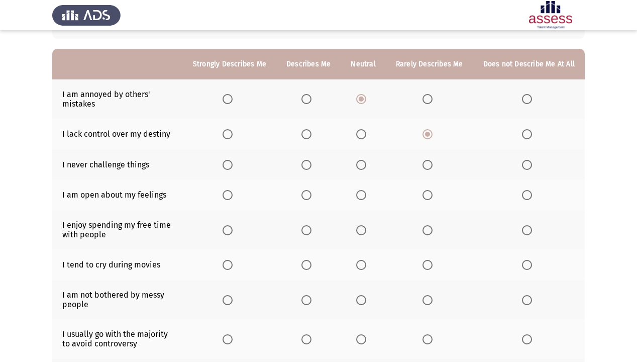
click at [428, 165] on span "Select an option" at bounding box center [428, 165] width 10 height 10
click at [428, 165] on input "Select an option" at bounding box center [428, 165] width 10 height 10
click at [432, 198] on span "Select an option" at bounding box center [428, 195] width 10 height 10
click at [432, 198] on input "Select an option" at bounding box center [428, 195] width 10 height 10
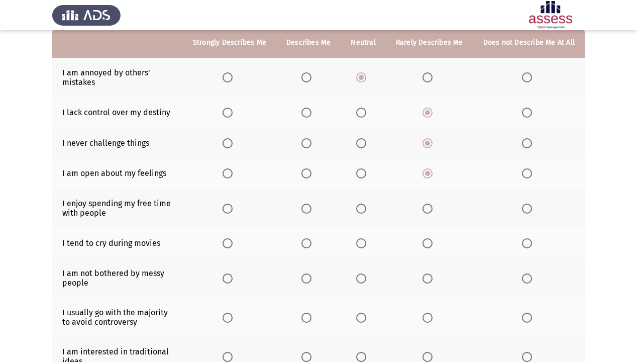
scroll to position [121, 0]
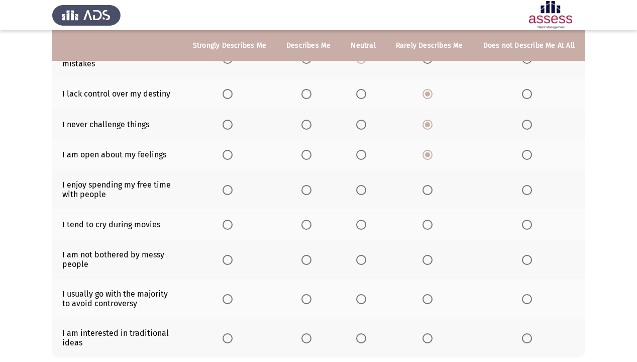
click at [312, 190] on span "Select an option" at bounding box center [307, 190] width 10 height 10
click at [312, 190] on input "Select an option" at bounding box center [307, 190] width 10 height 10
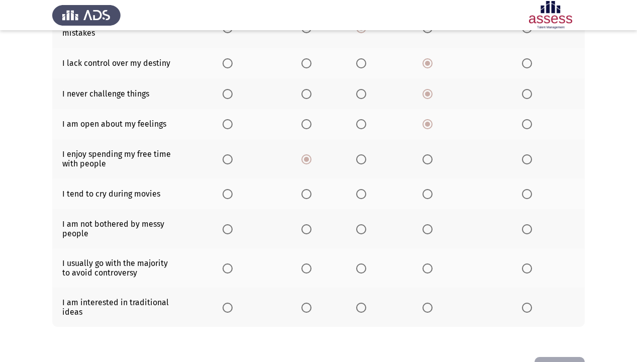
scroll to position [161, 0]
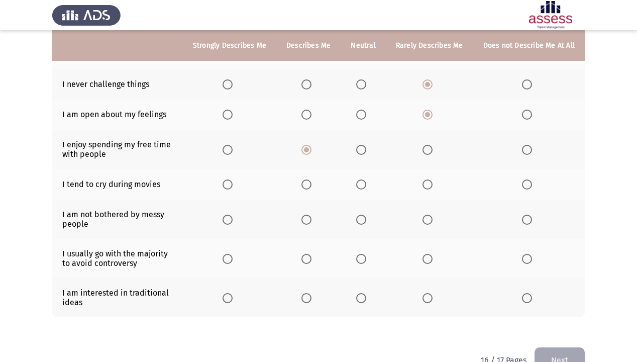
click at [528, 183] on span "Select an option" at bounding box center [527, 184] width 10 height 10
click at [528, 183] on input "Select an option" at bounding box center [527, 184] width 10 height 10
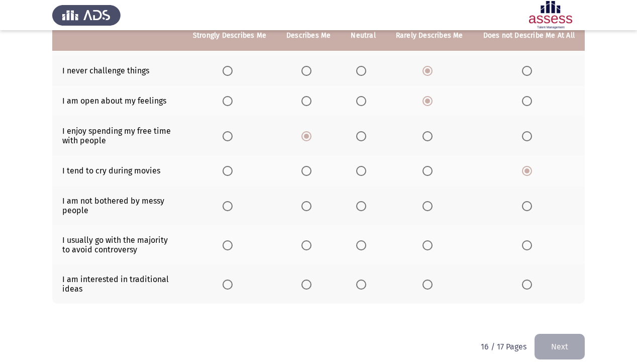
scroll to position [188, 0]
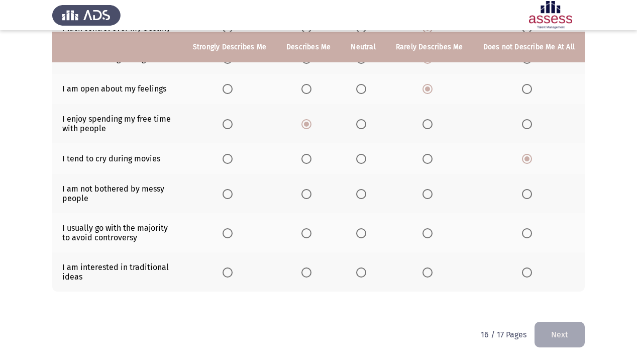
click at [366, 190] on span "Select an option" at bounding box center [361, 194] width 10 height 10
click at [366, 190] on input "Select an option" at bounding box center [361, 194] width 10 height 10
click at [426, 235] on span "Select an option" at bounding box center [428, 233] width 10 height 10
click at [426, 235] on input "Select an option" at bounding box center [428, 233] width 10 height 10
click at [365, 259] on span "Select an option" at bounding box center [361, 272] width 10 height 10
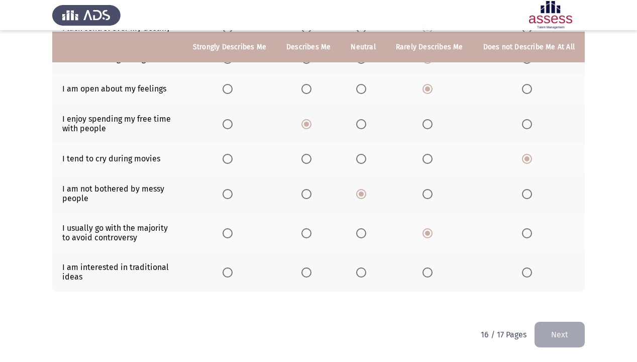
click at [365, 259] on input "Select an option" at bounding box center [361, 272] width 10 height 10
click at [533, 259] on button "Next" at bounding box center [560, 335] width 50 height 26
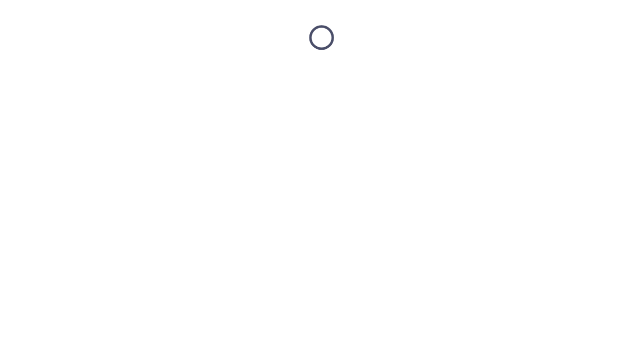
scroll to position [0, 0]
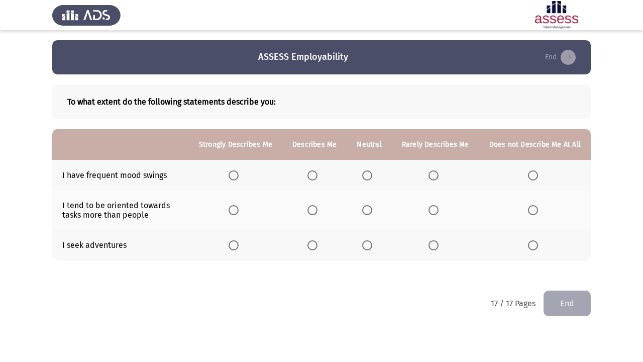
click at [527, 172] on th at bounding box center [536, 175] width 112 height 31
click at [529, 176] on span "Select an option" at bounding box center [533, 175] width 10 height 10
click at [529, 176] on input "Select an option" at bounding box center [533, 175] width 10 height 10
click at [315, 208] on span "Select an option" at bounding box center [313, 210] width 10 height 10
click at [315, 208] on input "Select an option" at bounding box center [313, 210] width 10 height 10
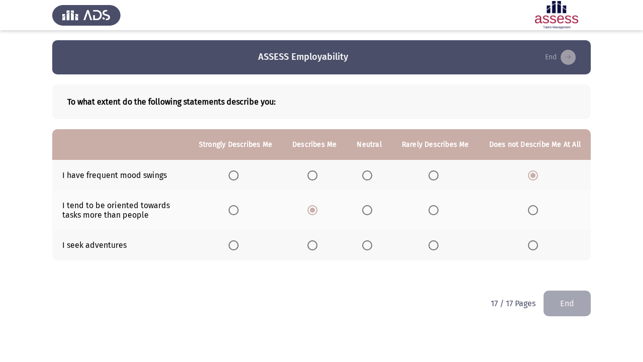
click at [318, 240] on span "Select an option" at bounding box center [313, 245] width 10 height 10
click at [318, 240] on input "Select an option" at bounding box center [313, 245] width 10 height 10
click at [533, 259] on button "End" at bounding box center [567, 304] width 47 height 26
